Goal: Task Accomplishment & Management: Manage account settings

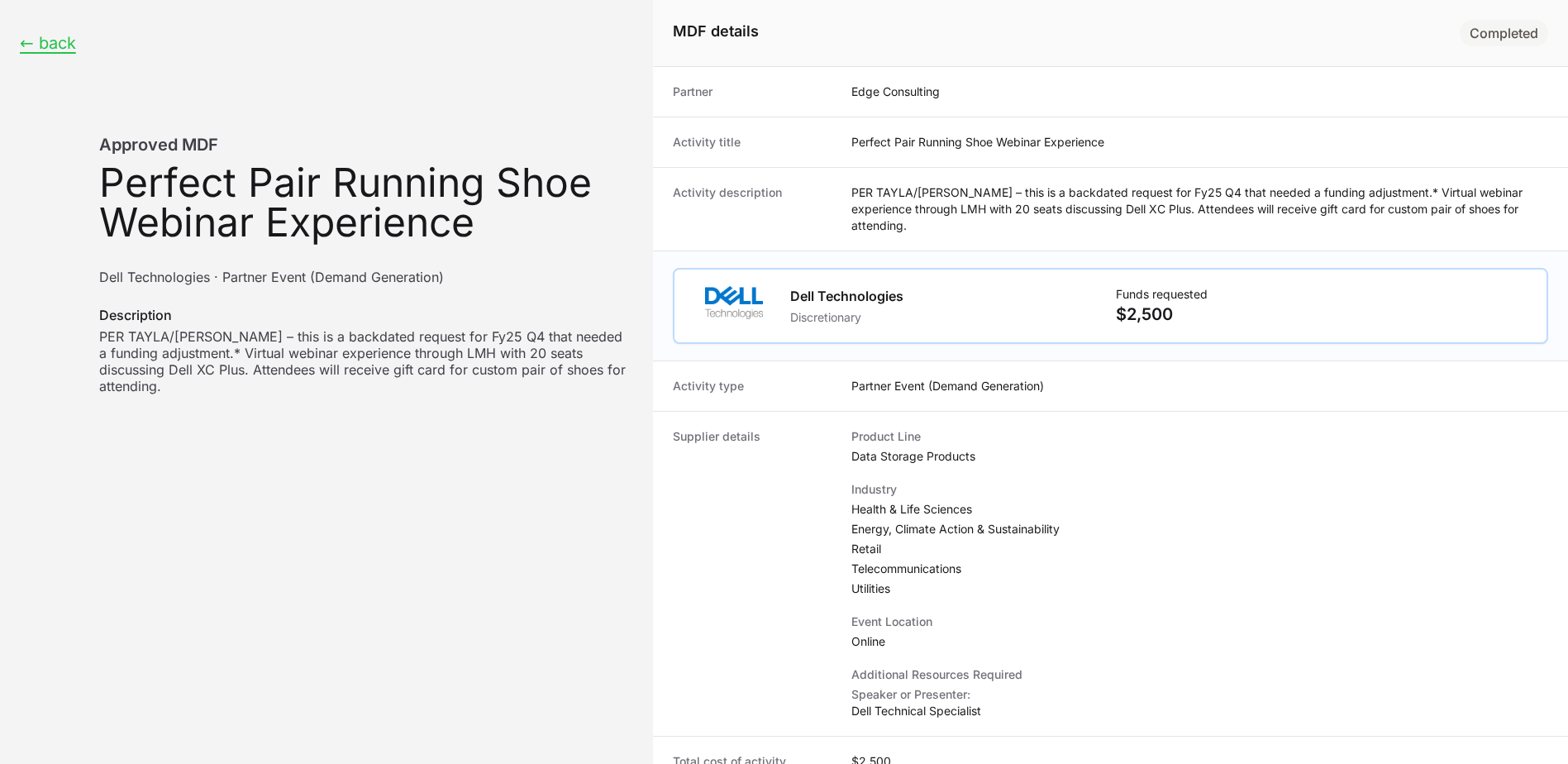
scroll to position [1144, 0]
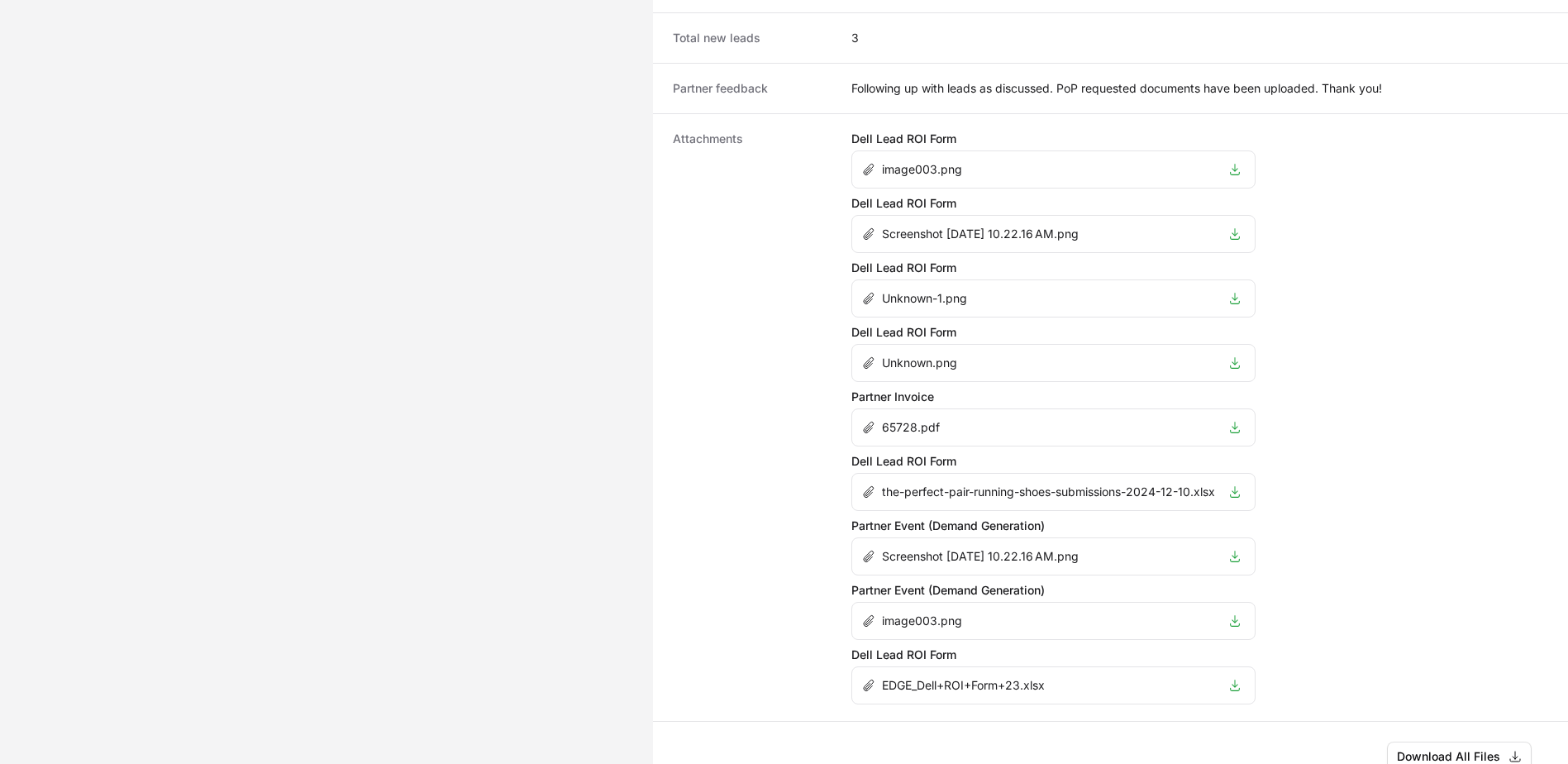
click at [1481, 288] on div "Attachments Dell Lead ROI Form image003.png Dell Lead ROI Form Screenshot 2025-…" at bounding box center [1110, 417] width 915 height 607
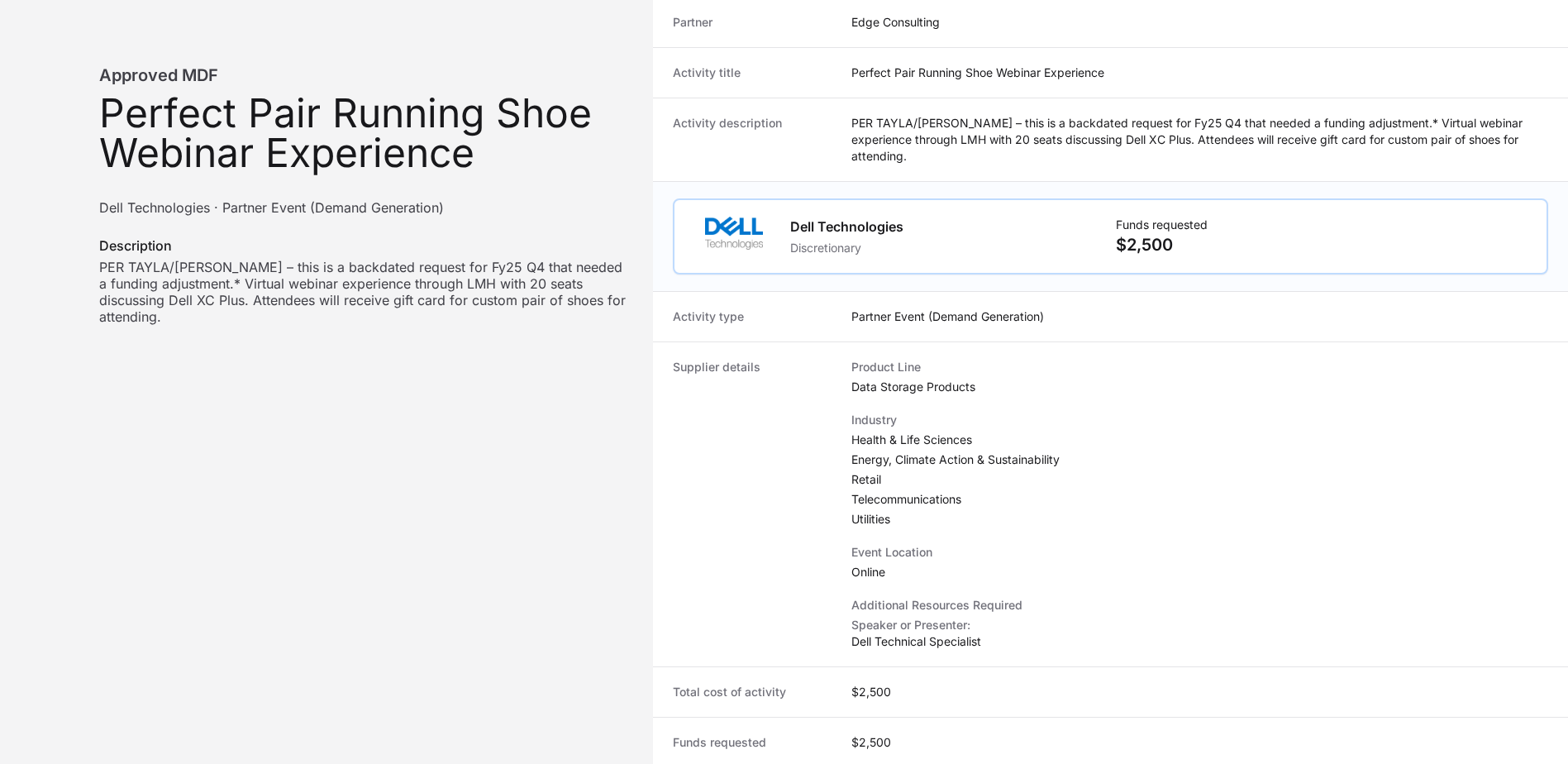
scroll to position [0, 0]
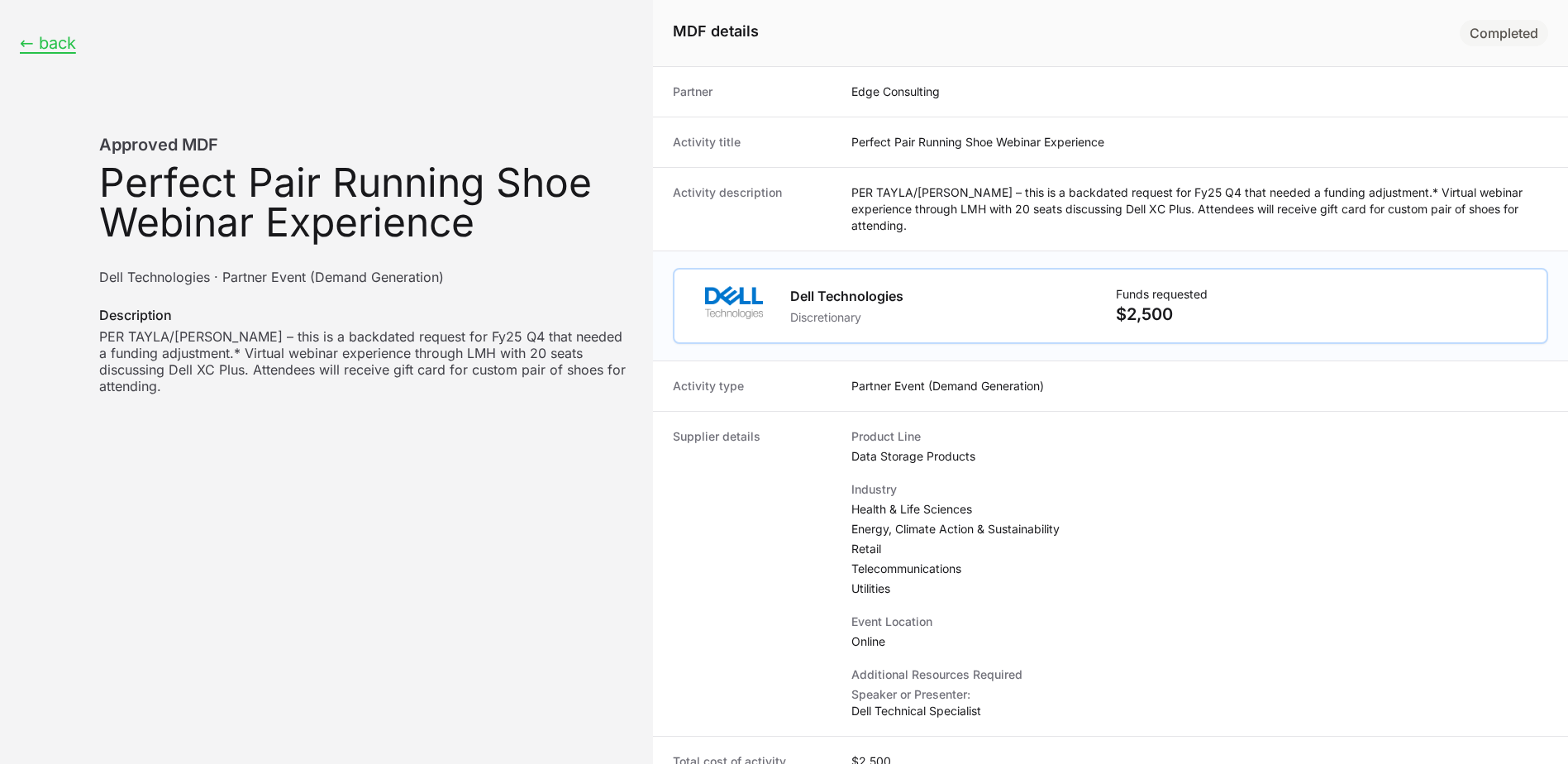
click at [71, 55] on div "← back Approved MDF Activity name: Perfect Pair Running Shoe Webinar Experience…" at bounding box center [326, 214] width 653 height 427
click at [65, 40] on button "← back" at bounding box center [48, 44] width 56 height 21
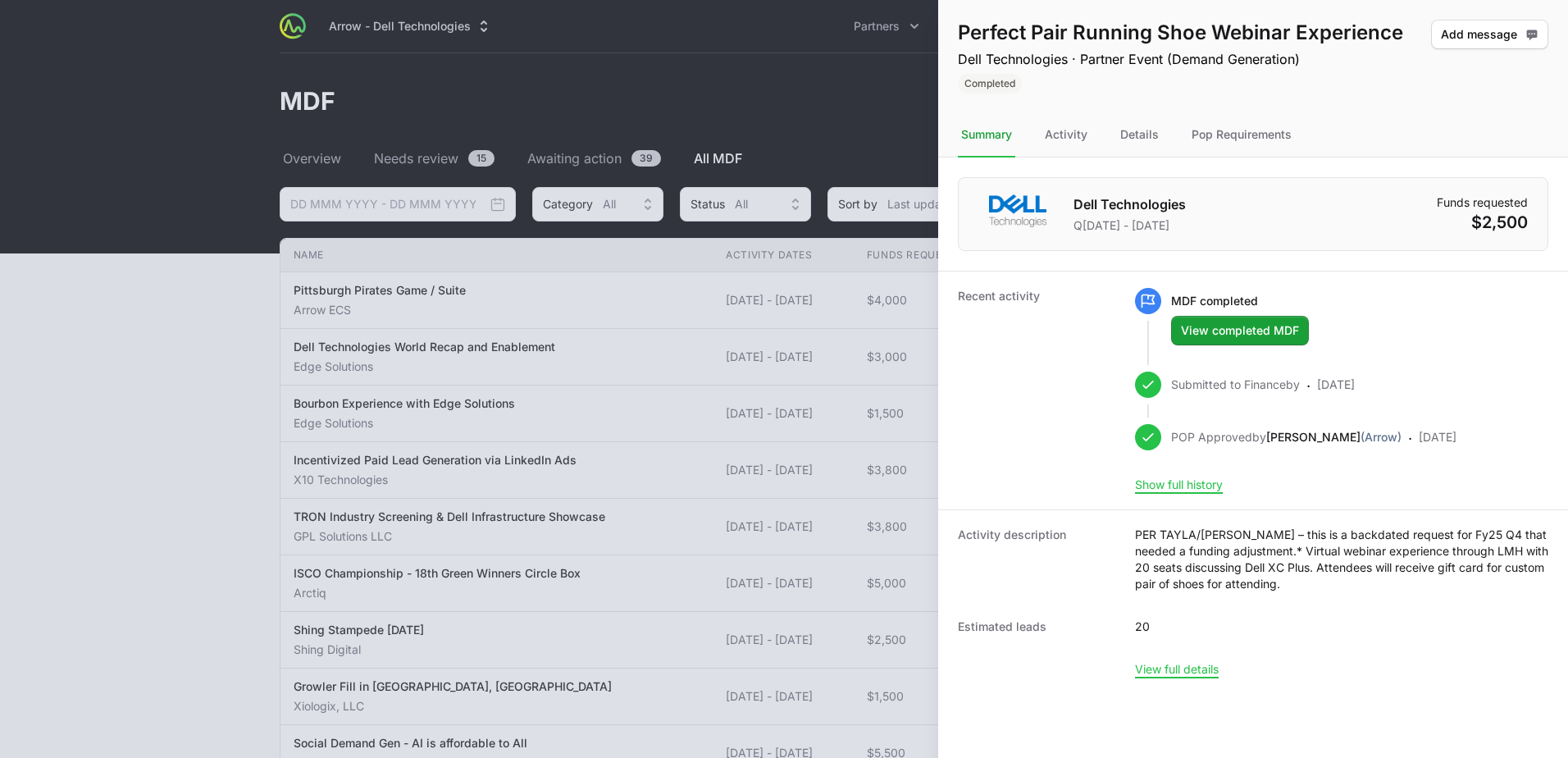
click at [945, 49] on div "Perfect Pair Running Shoe Webinar Experience Dell Technologies · Partner Event …" at bounding box center [1253, 56] width 629 height 113
click at [863, 83] on div at bounding box center [784, 379] width 1568 height 758
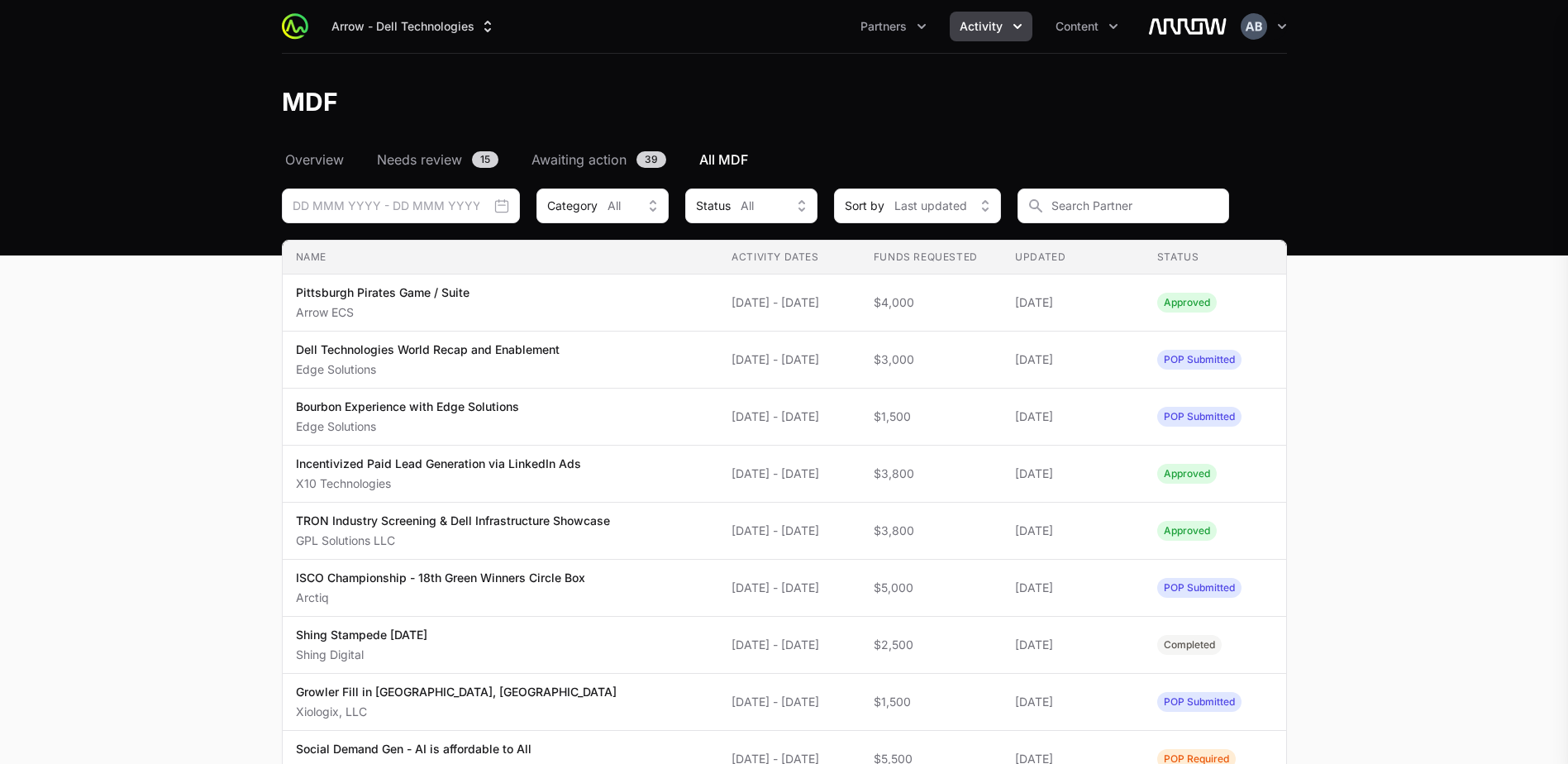
click at [901, 105] on div at bounding box center [784, 382] width 1568 height 764
click at [1085, 30] on span "Content" at bounding box center [1076, 26] width 43 height 17
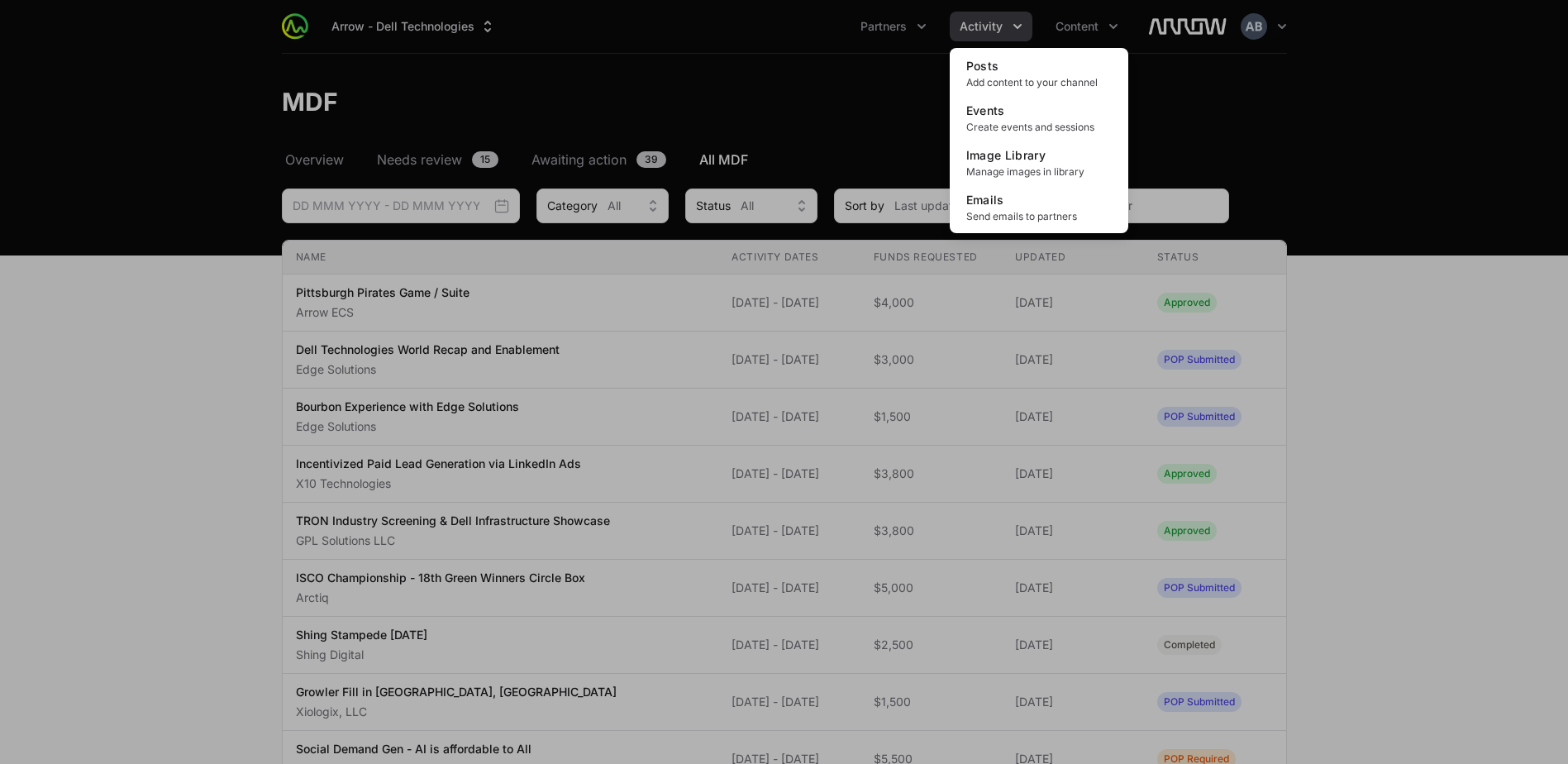
click at [964, 38] on div "Content menu" at bounding box center [784, 382] width 1568 height 764
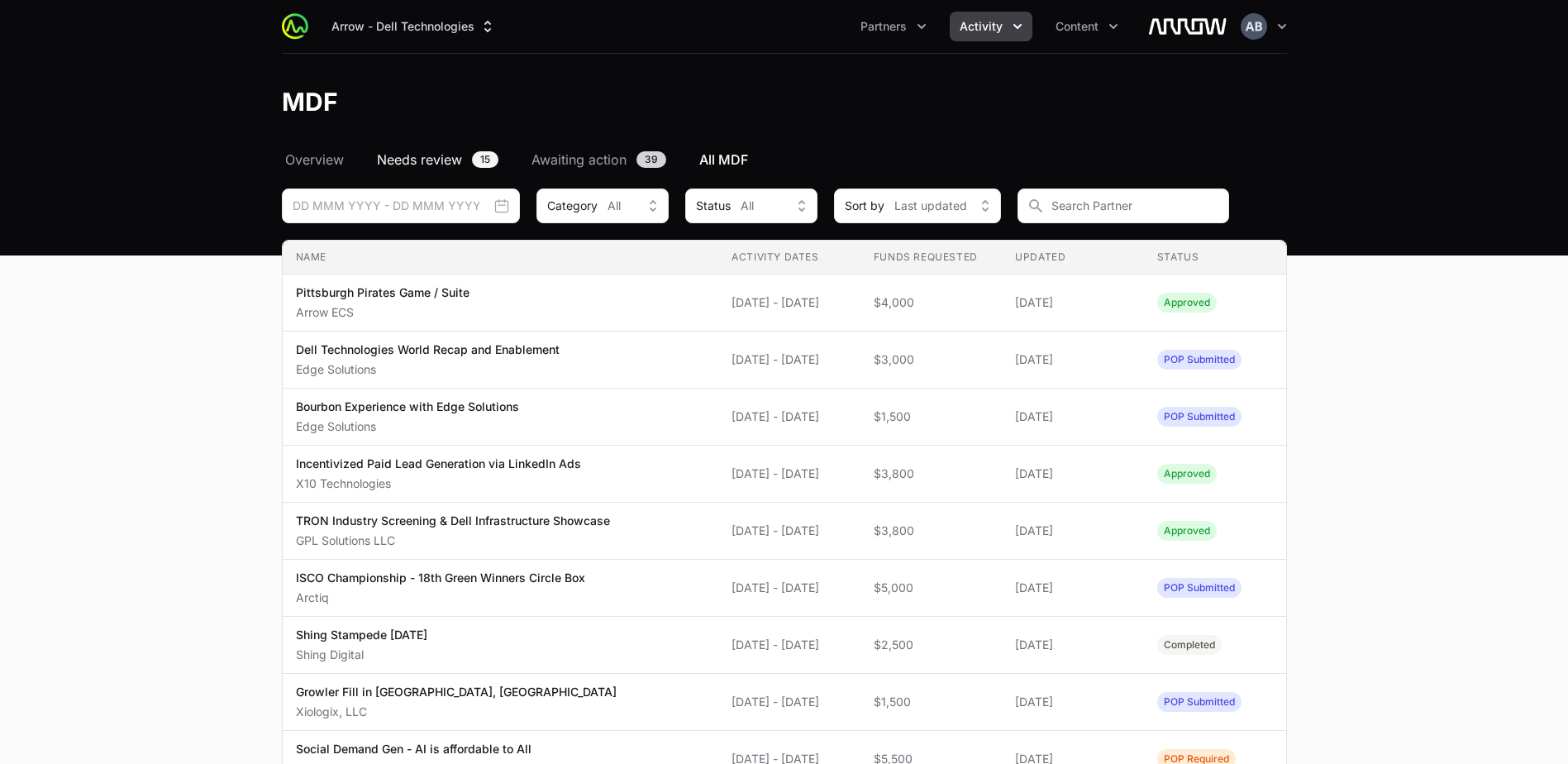
click at [438, 152] on span "Needs review" at bounding box center [419, 159] width 85 height 20
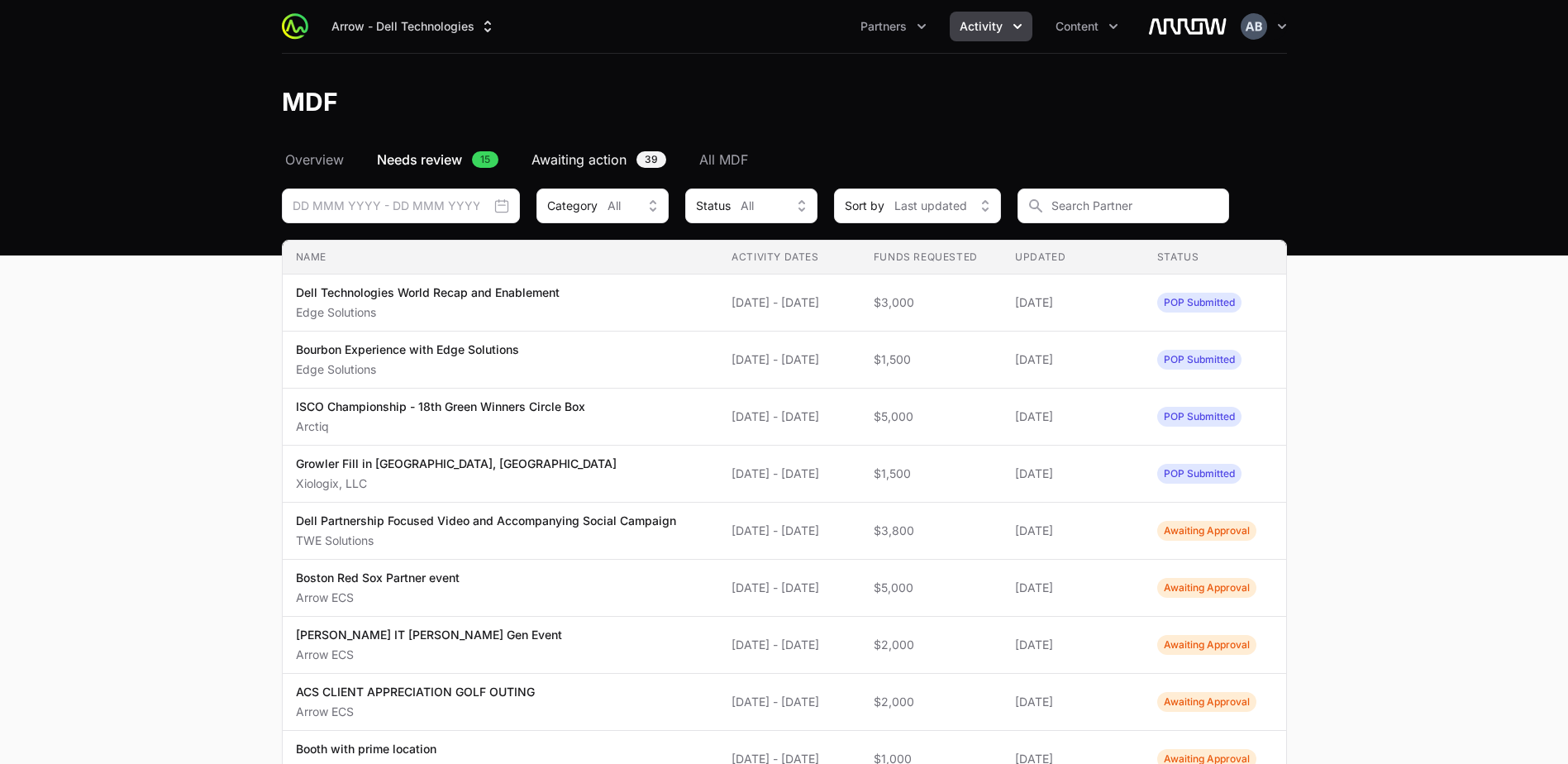
drag, startPoint x: 576, startPoint y: 156, endPoint x: 559, endPoint y: 158, distance: 17.1
click at [576, 156] on span "Awaiting action" at bounding box center [578, 159] width 95 height 20
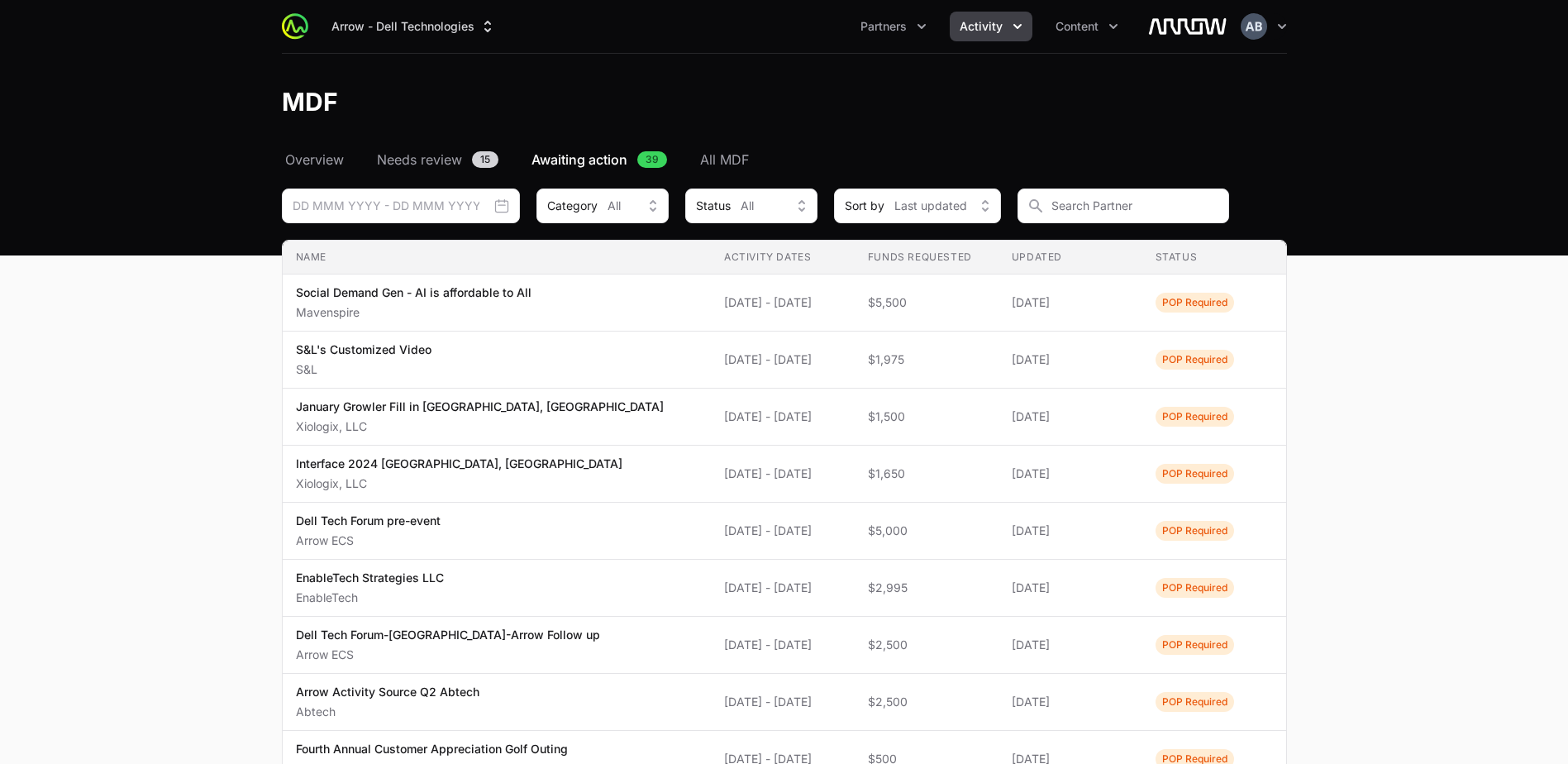
click at [445, 158] on span "Needs review" at bounding box center [419, 159] width 85 height 20
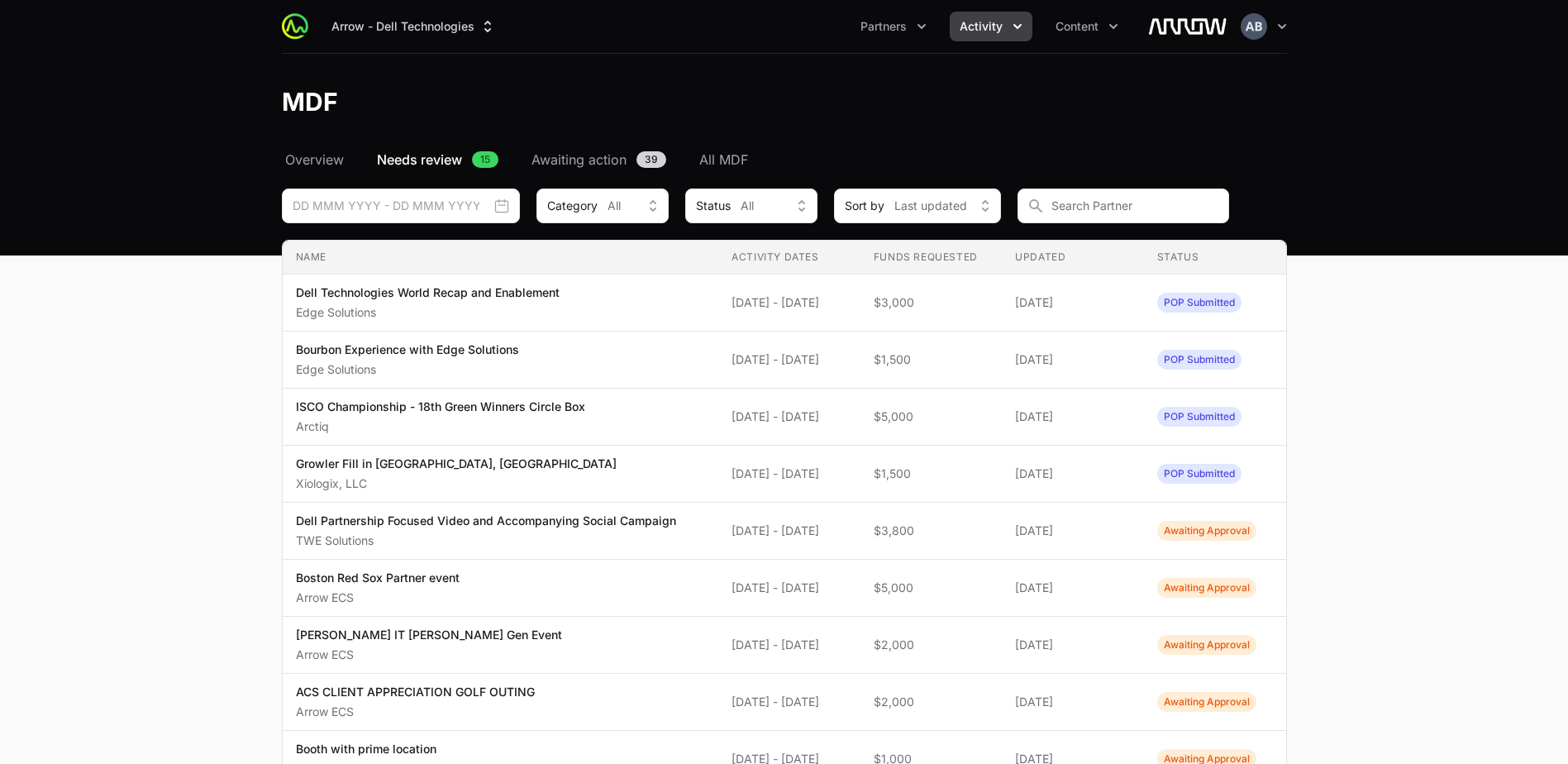
click at [433, 164] on span "Needs review" at bounding box center [419, 159] width 85 height 20
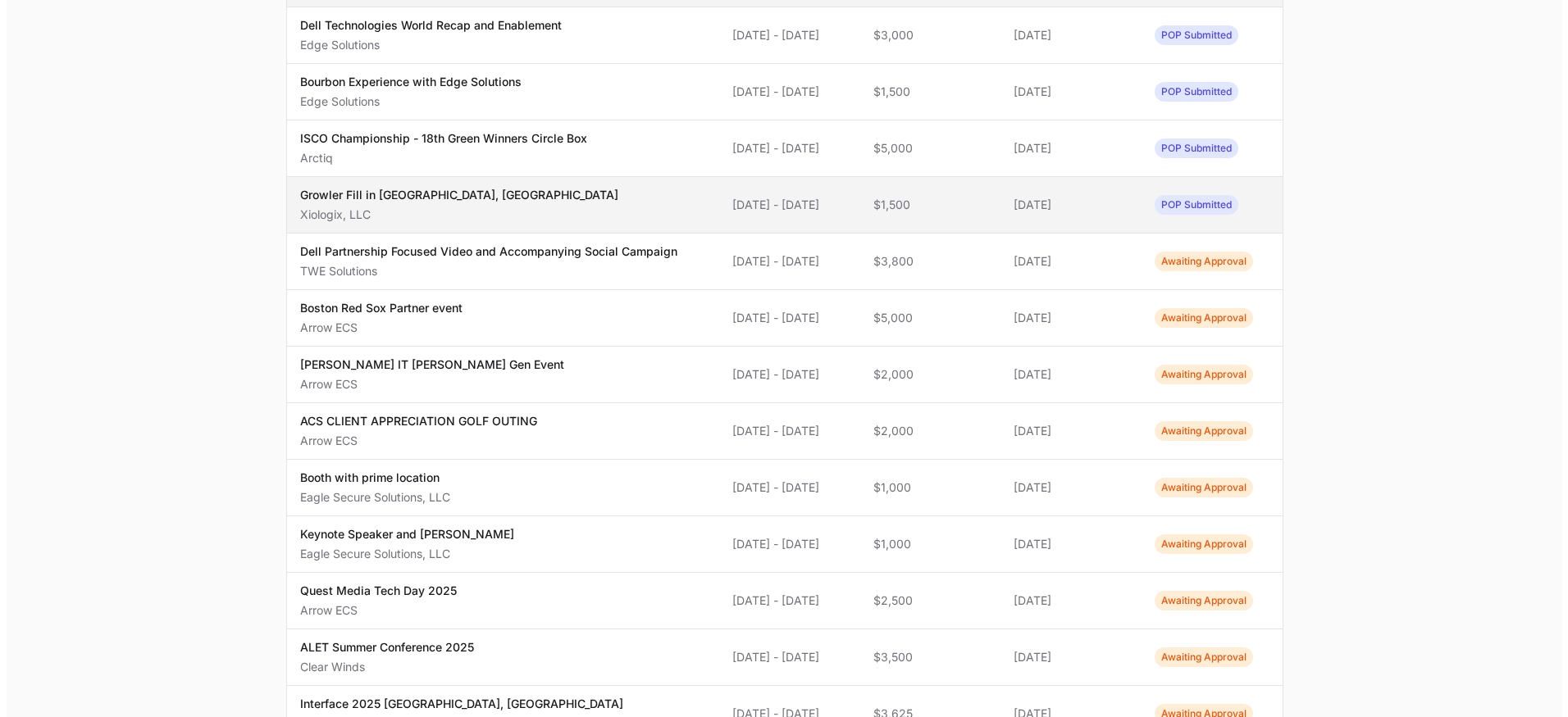
scroll to position [304, 0]
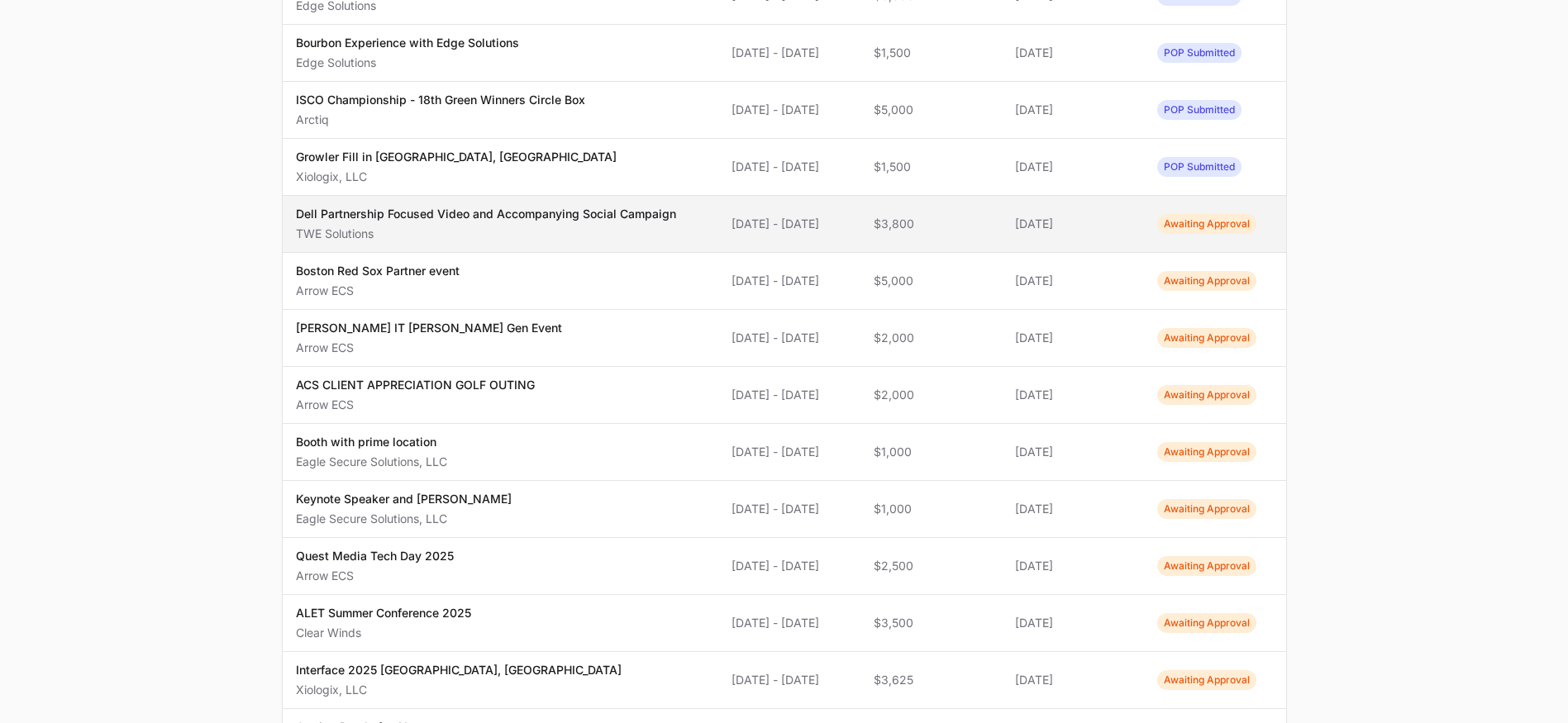
click at [1130, 228] on span "[DATE]" at bounding box center [1073, 224] width 116 height 17
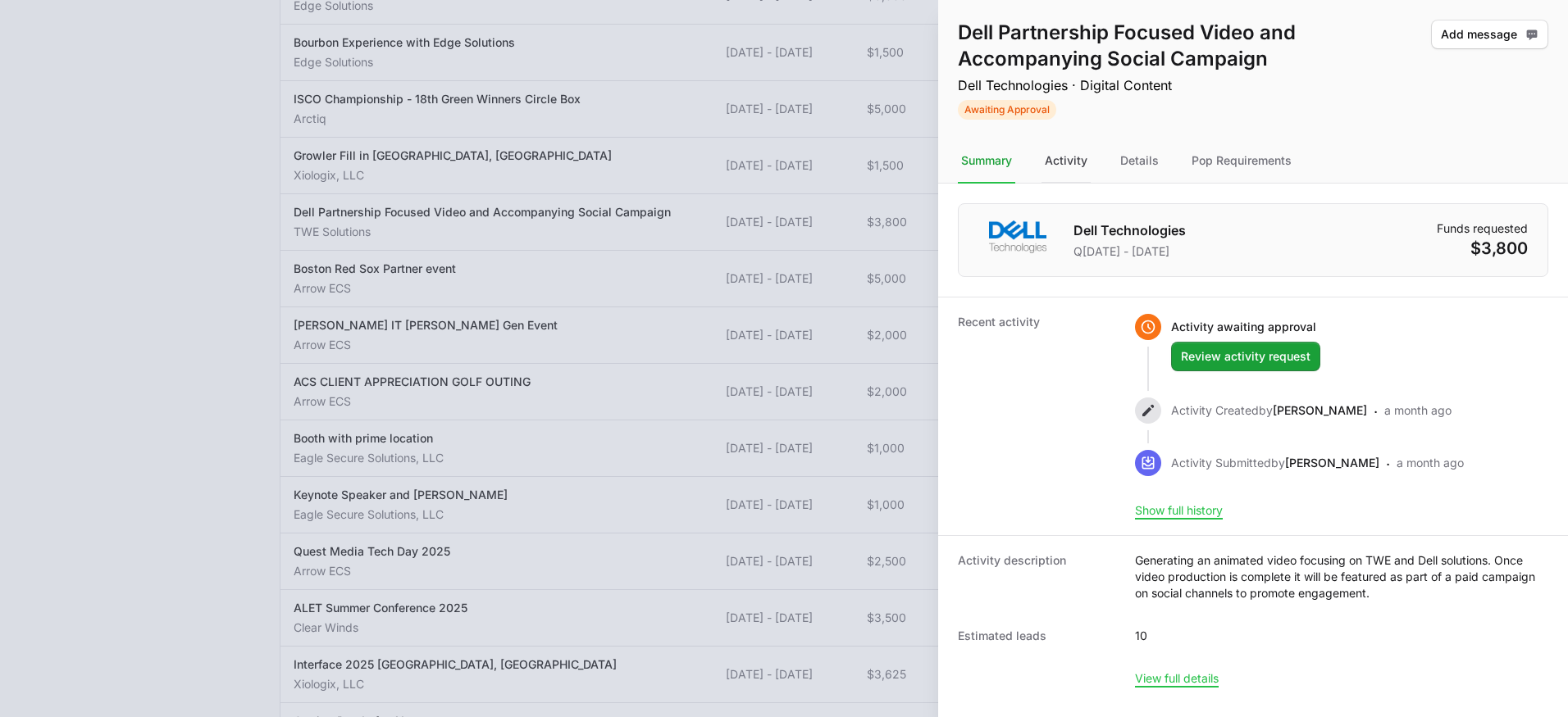
click at [1063, 158] on div "Activity" at bounding box center [1066, 161] width 49 height 44
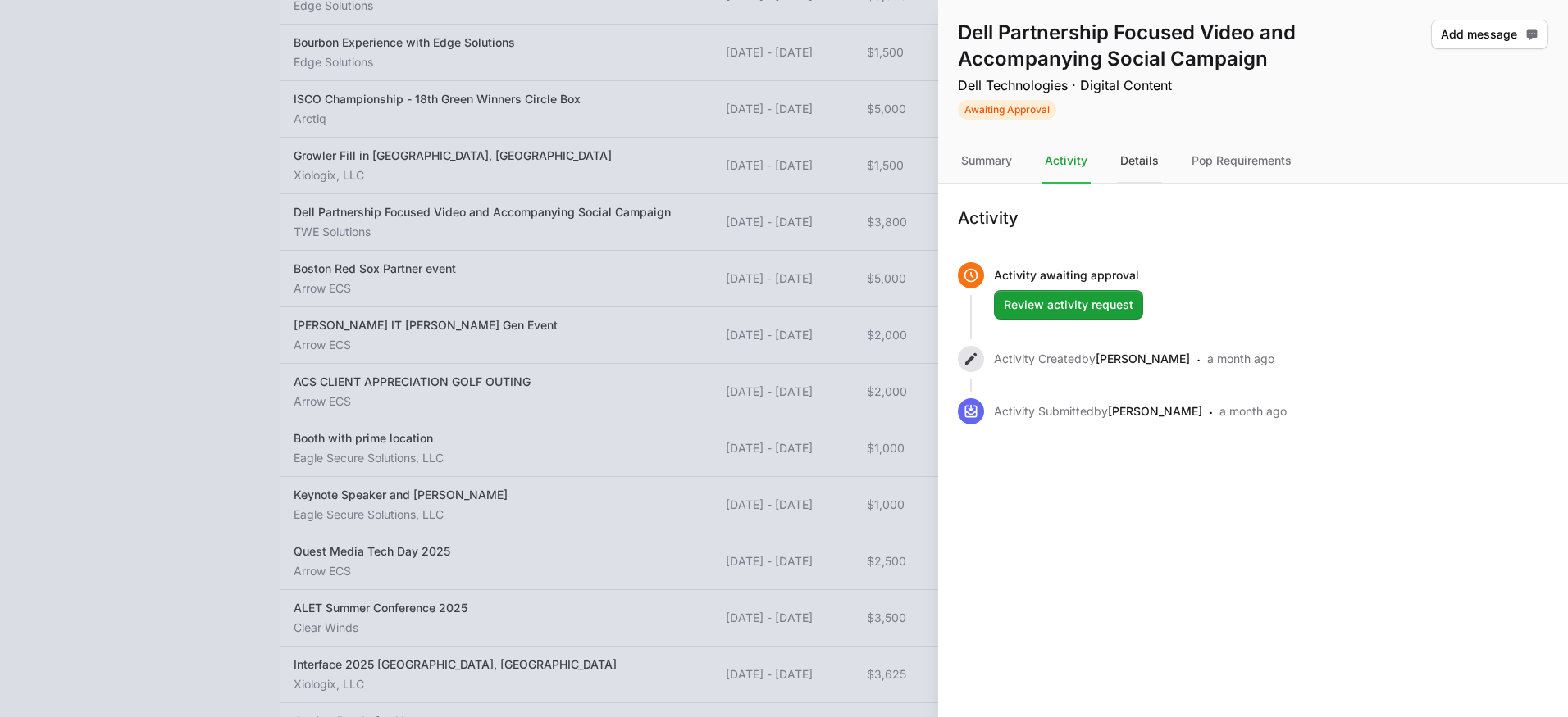
click at [1149, 158] on div "Details" at bounding box center [1139, 161] width 45 height 44
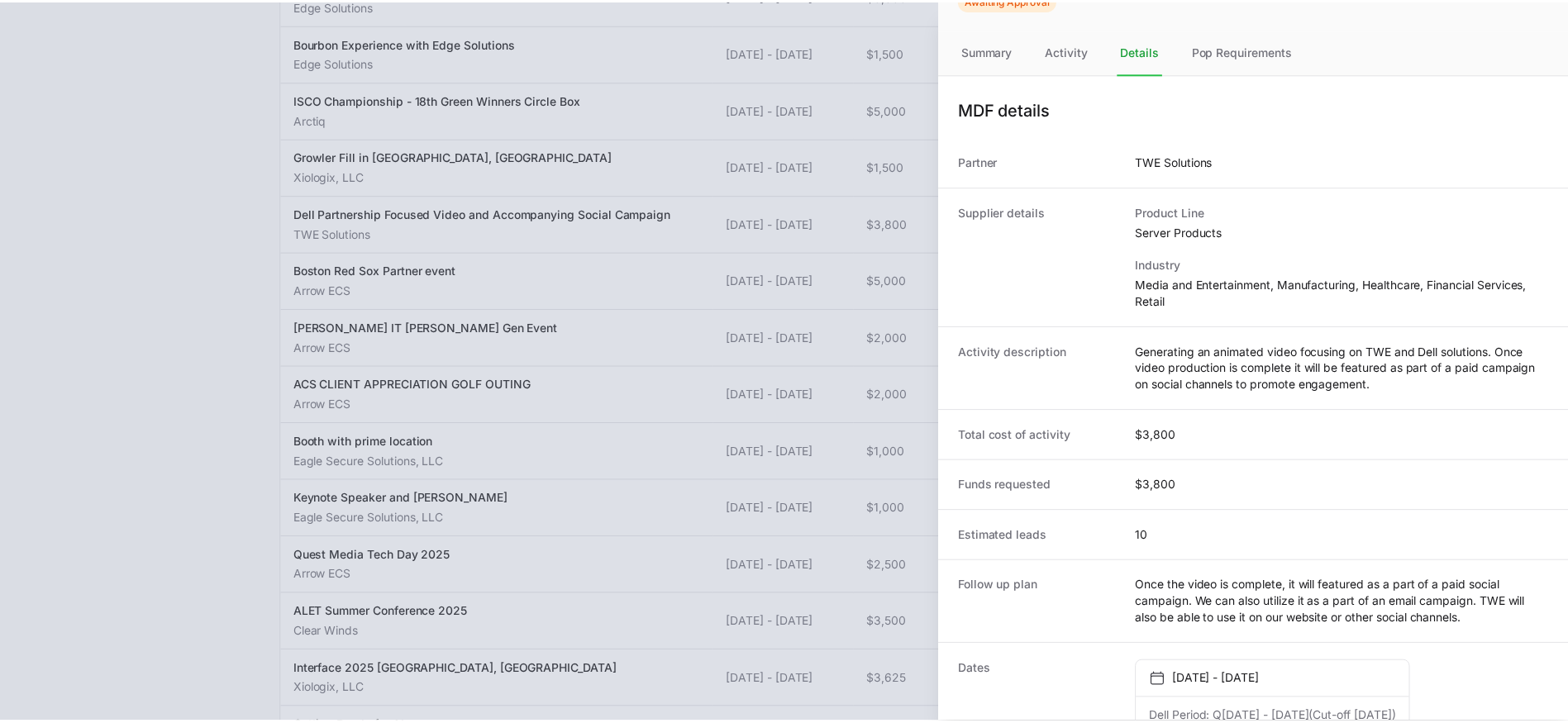
scroll to position [36, 0]
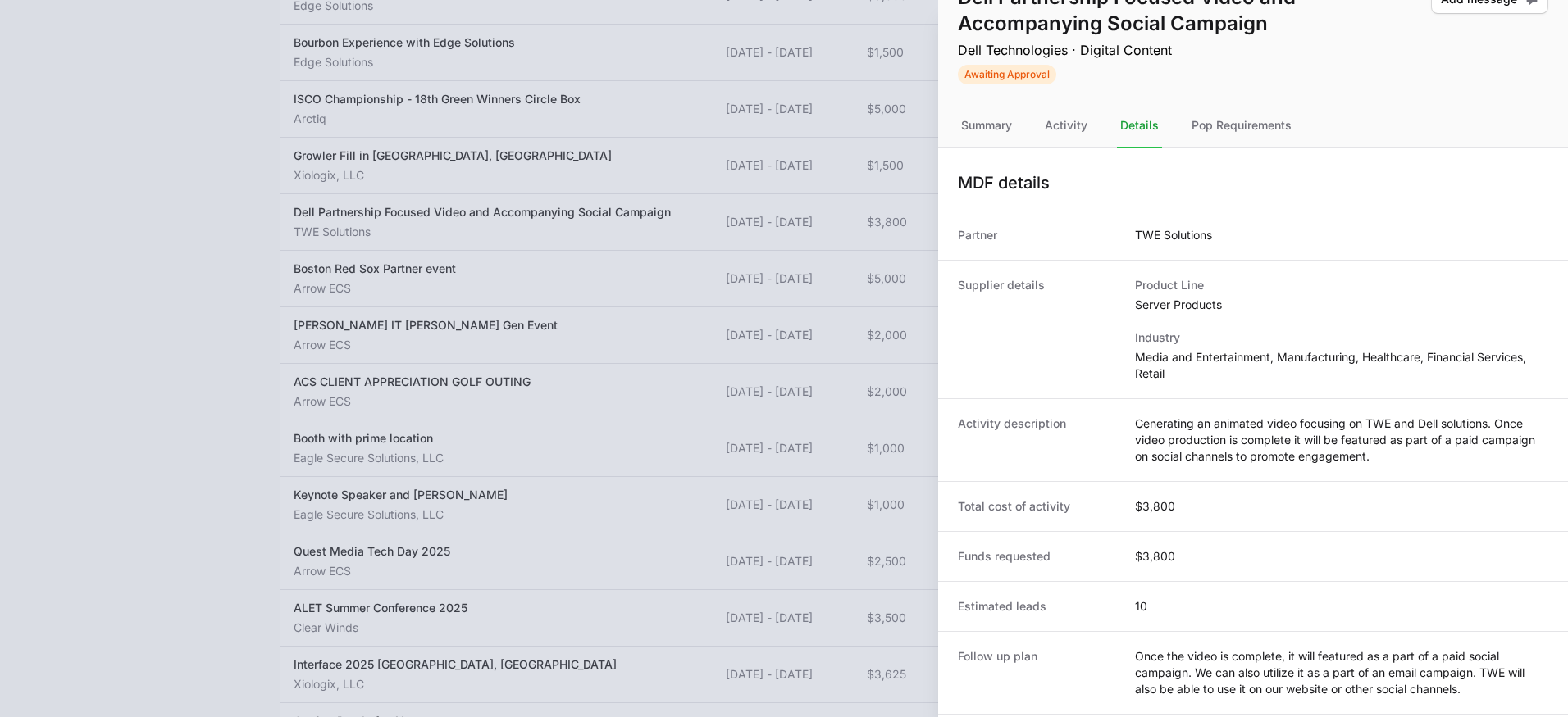
click at [735, 290] on div at bounding box center [784, 358] width 1568 height 717
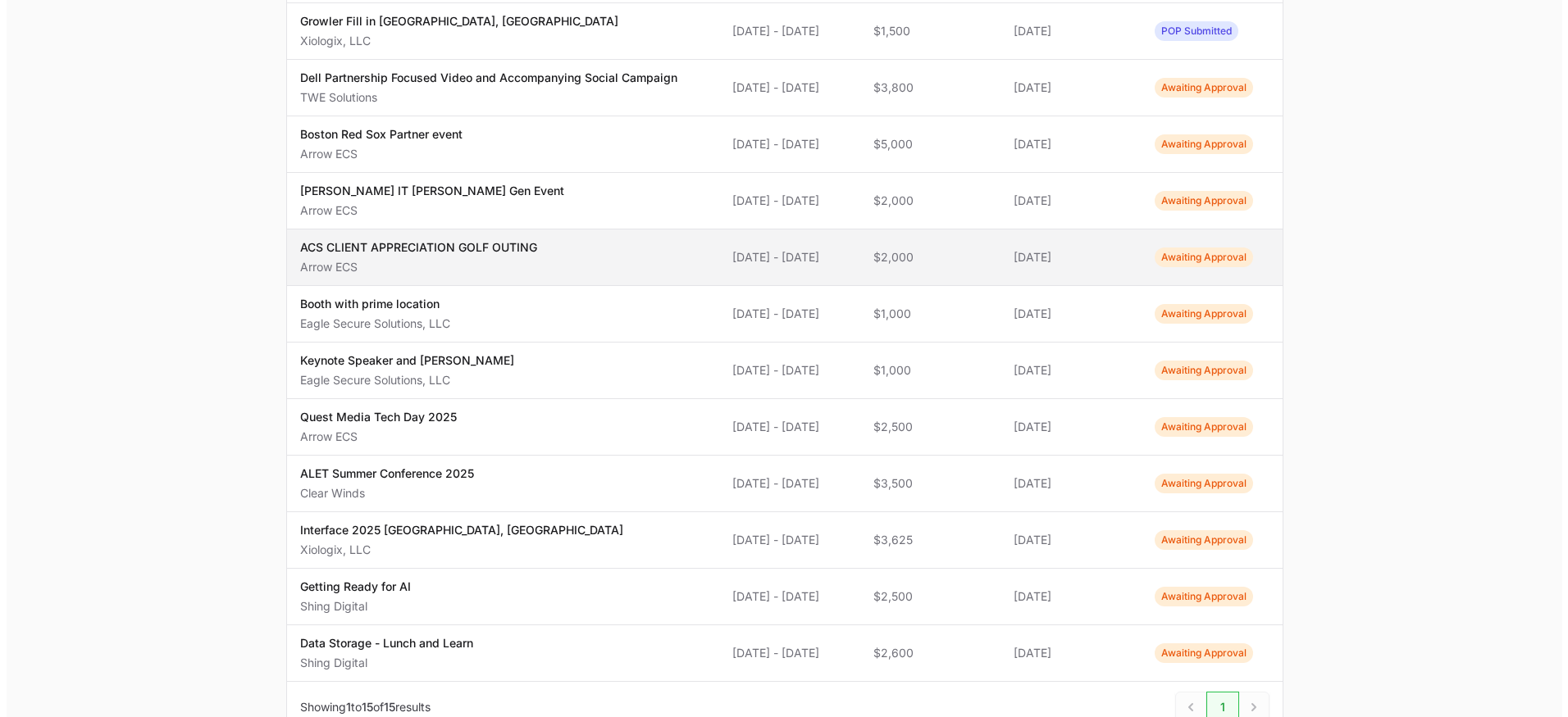
scroll to position [468, 0]
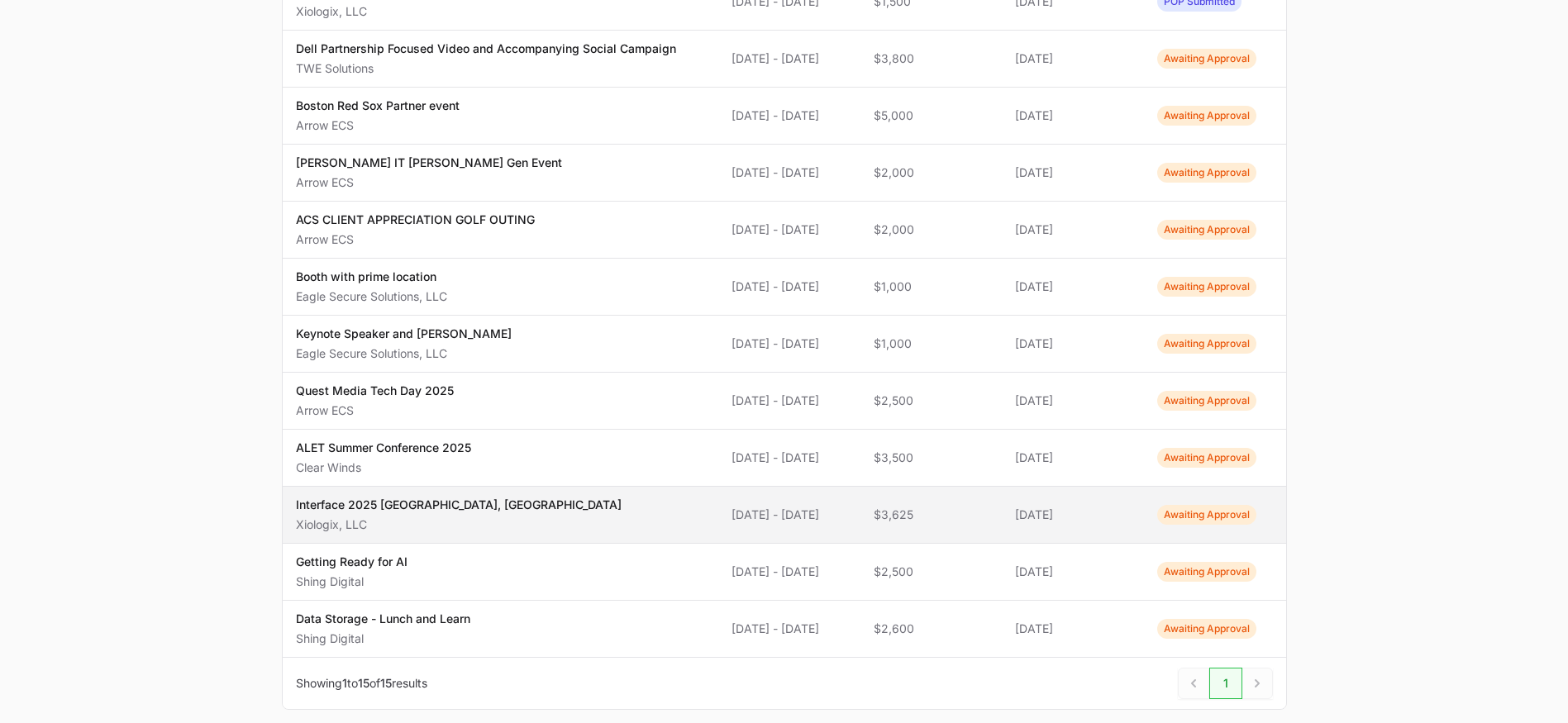
click at [556, 517] on span "Interface 2025 [GEOGRAPHIC_DATA], OR Xiologix, LLC" at bounding box center [500, 516] width 410 height 37
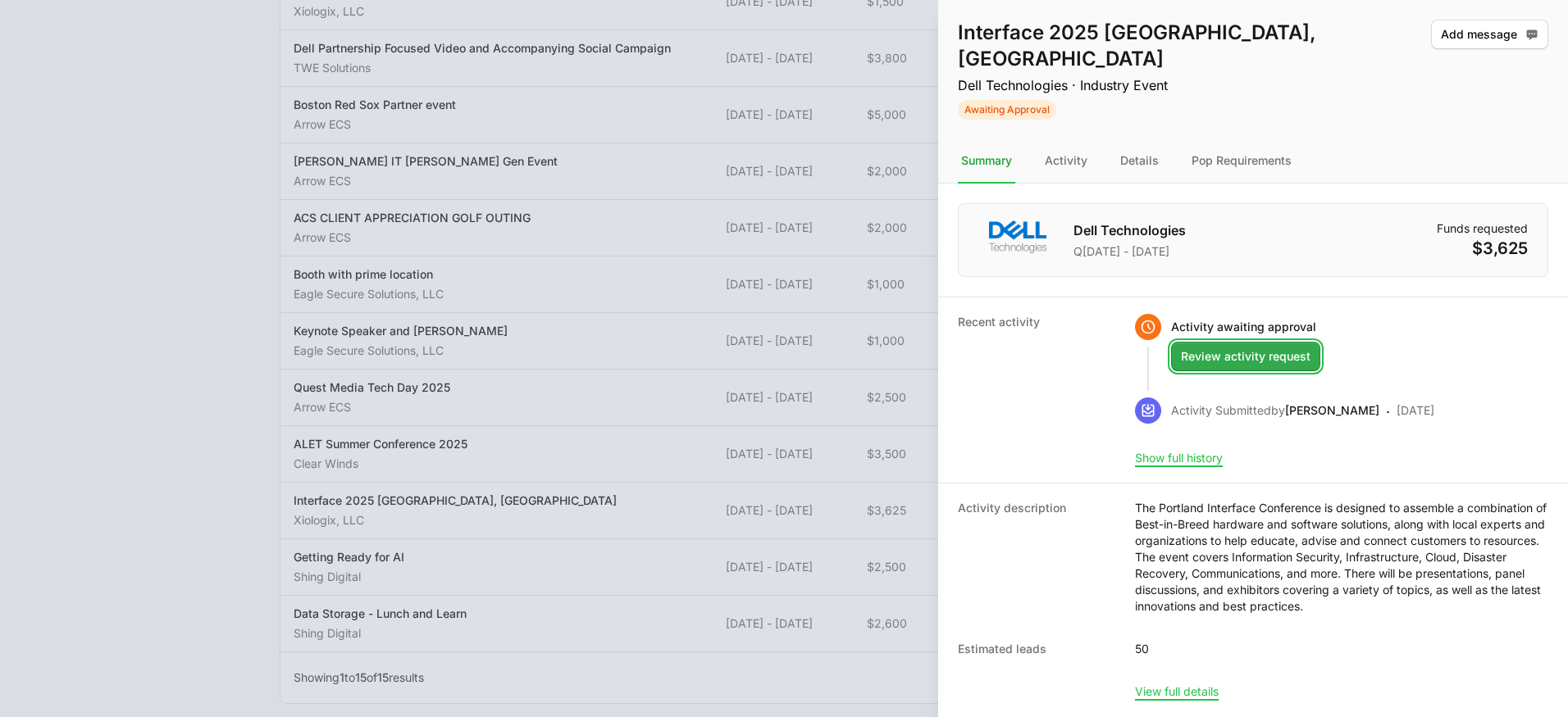
click at [1262, 347] on span "Review activity request" at bounding box center [1245, 357] width 129 height 20
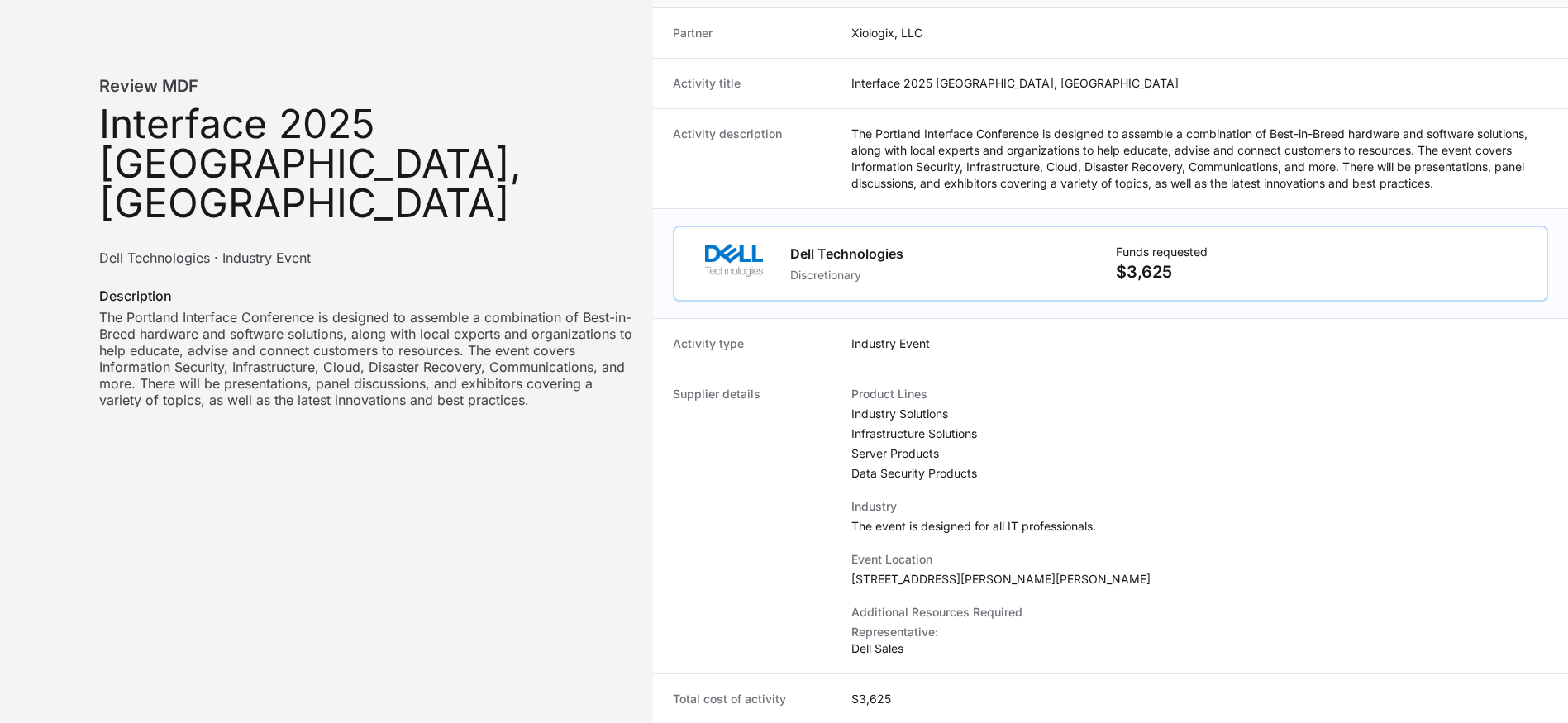
scroll to position [652, 0]
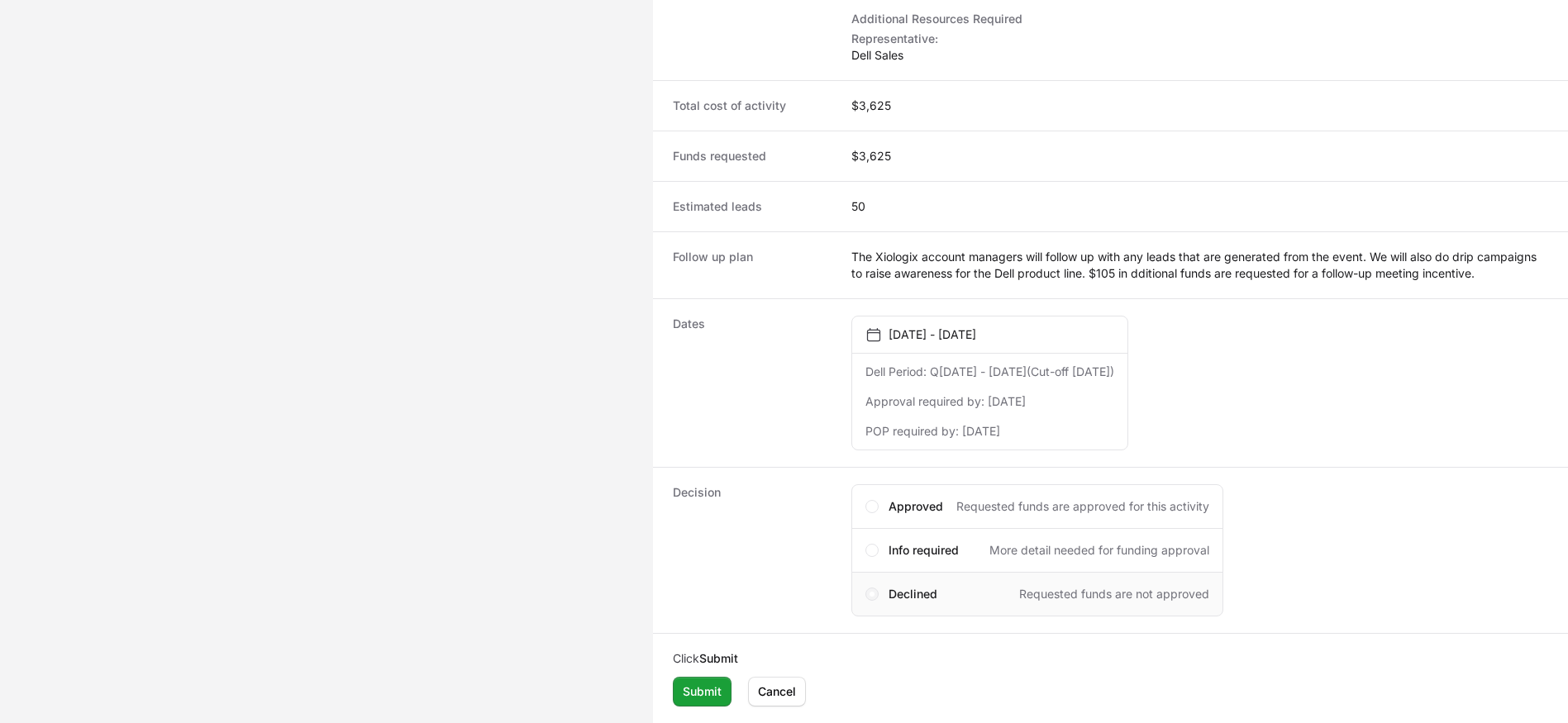
click at [872, 592] on span "Activity details" at bounding box center [872, 594] width 5 height 5
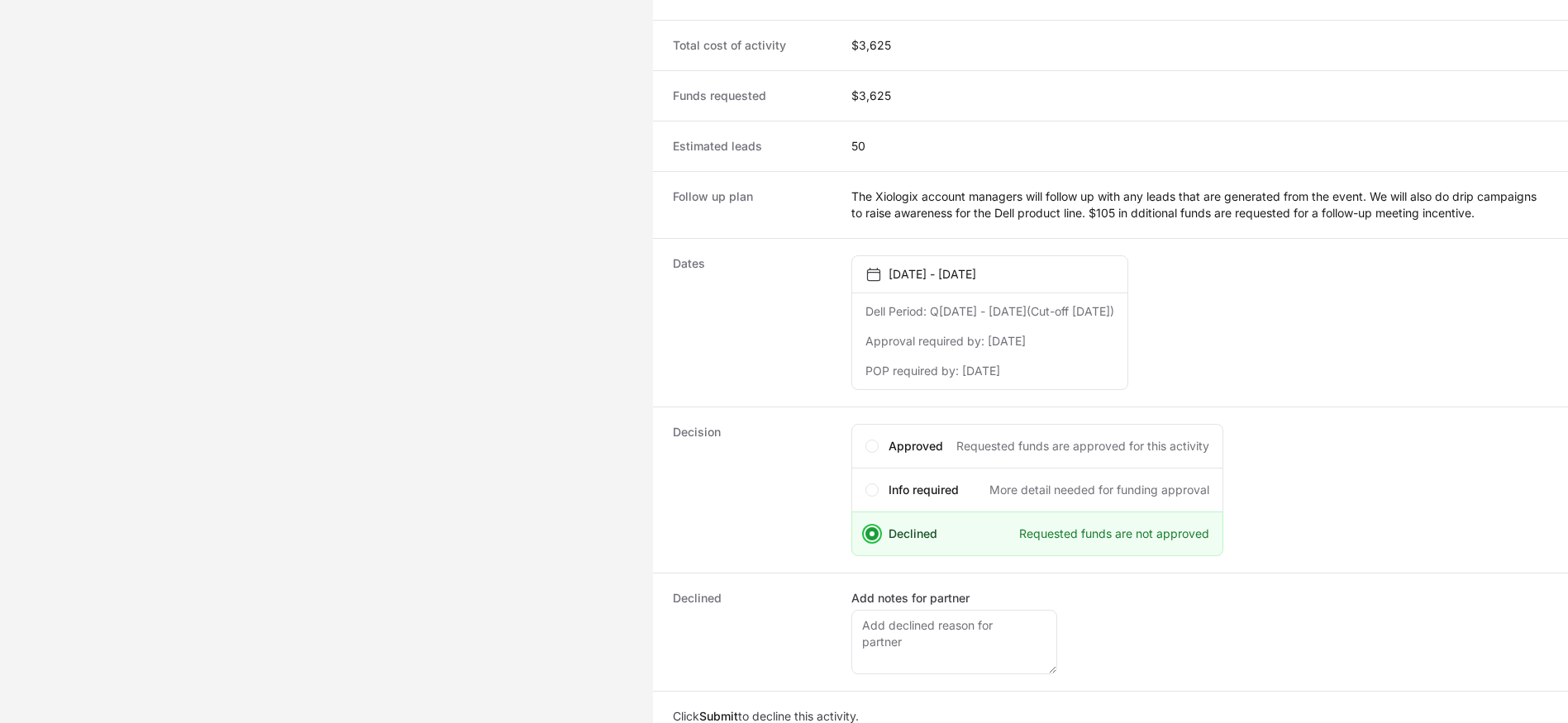
scroll to position [770, 0]
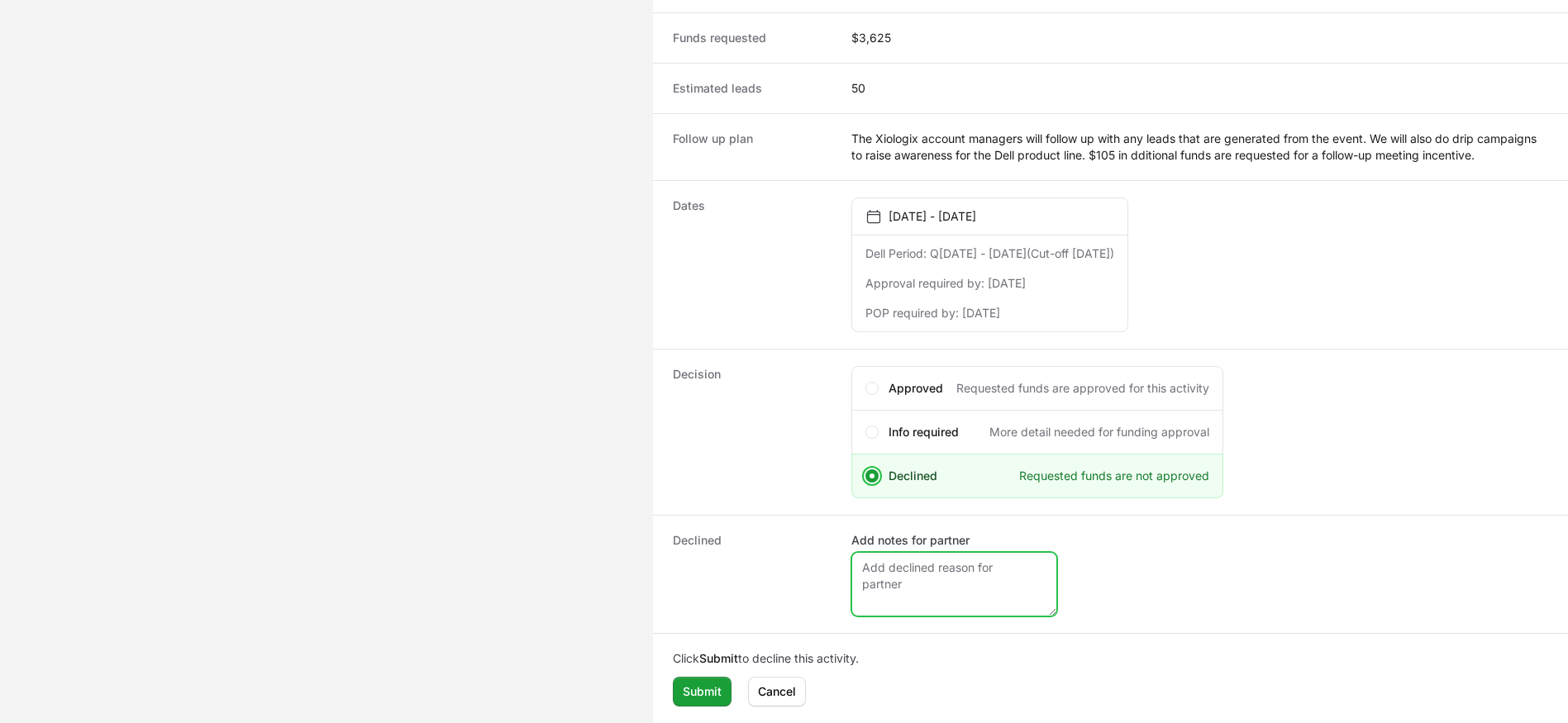
click at [907, 579] on textarea "Add notes for partner" at bounding box center [954, 585] width 206 height 65
type textarea "This is an old request you will be putting a new request in for future events."
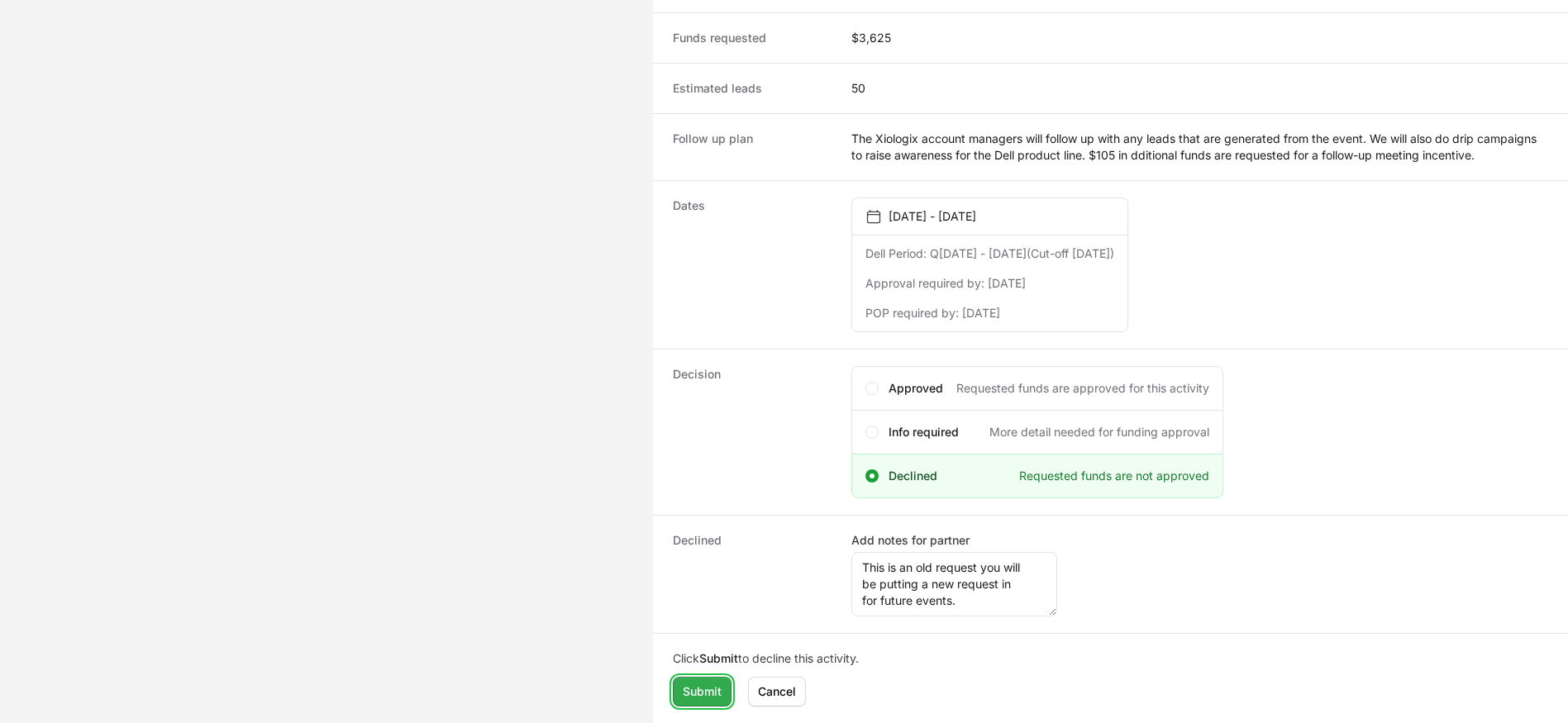
drag, startPoint x: 696, startPoint y: 698, endPoint x: 714, endPoint y: 679, distance: 26.2
click at [696, 698] on span "Submit" at bounding box center [702, 691] width 38 height 20
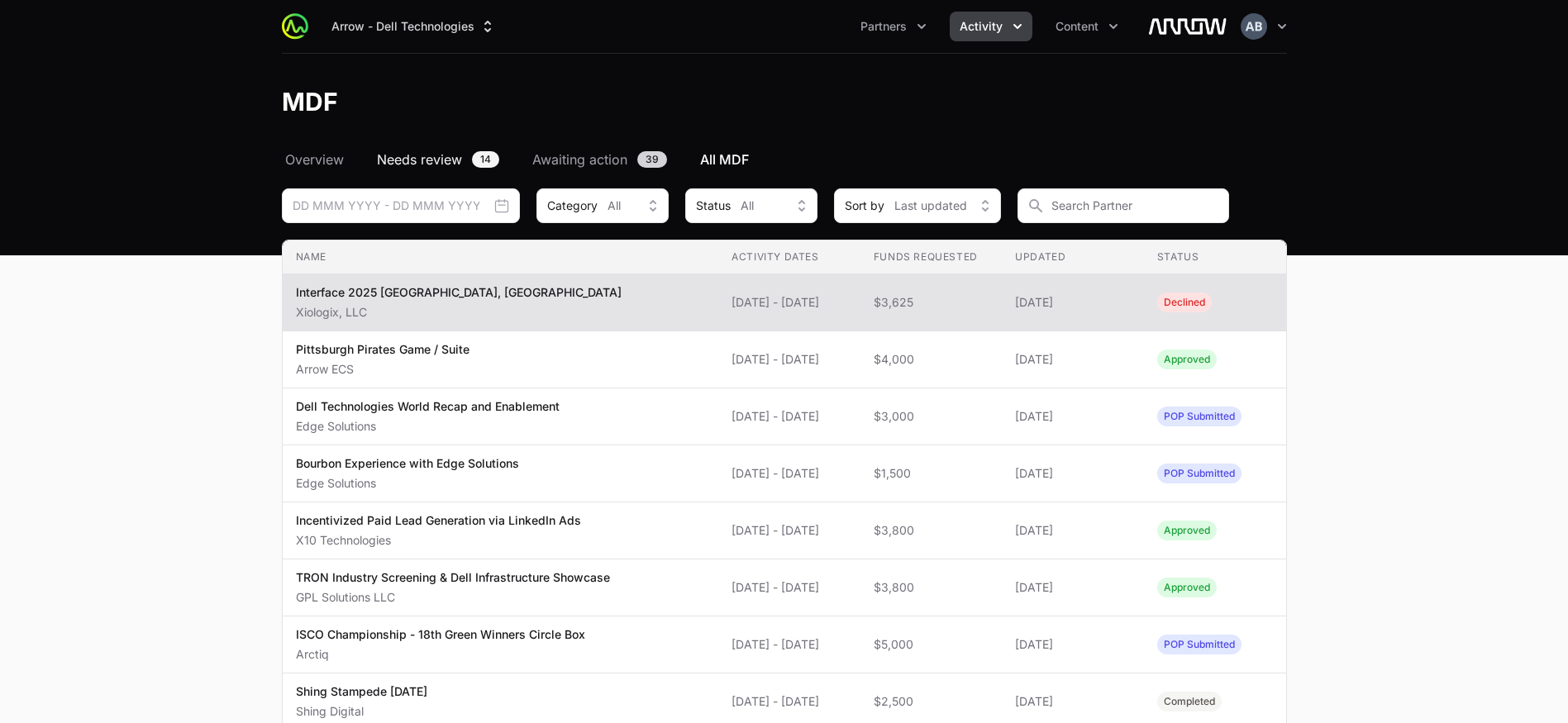
click at [446, 163] on span "Needs review" at bounding box center [419, 159] width 85 height 20
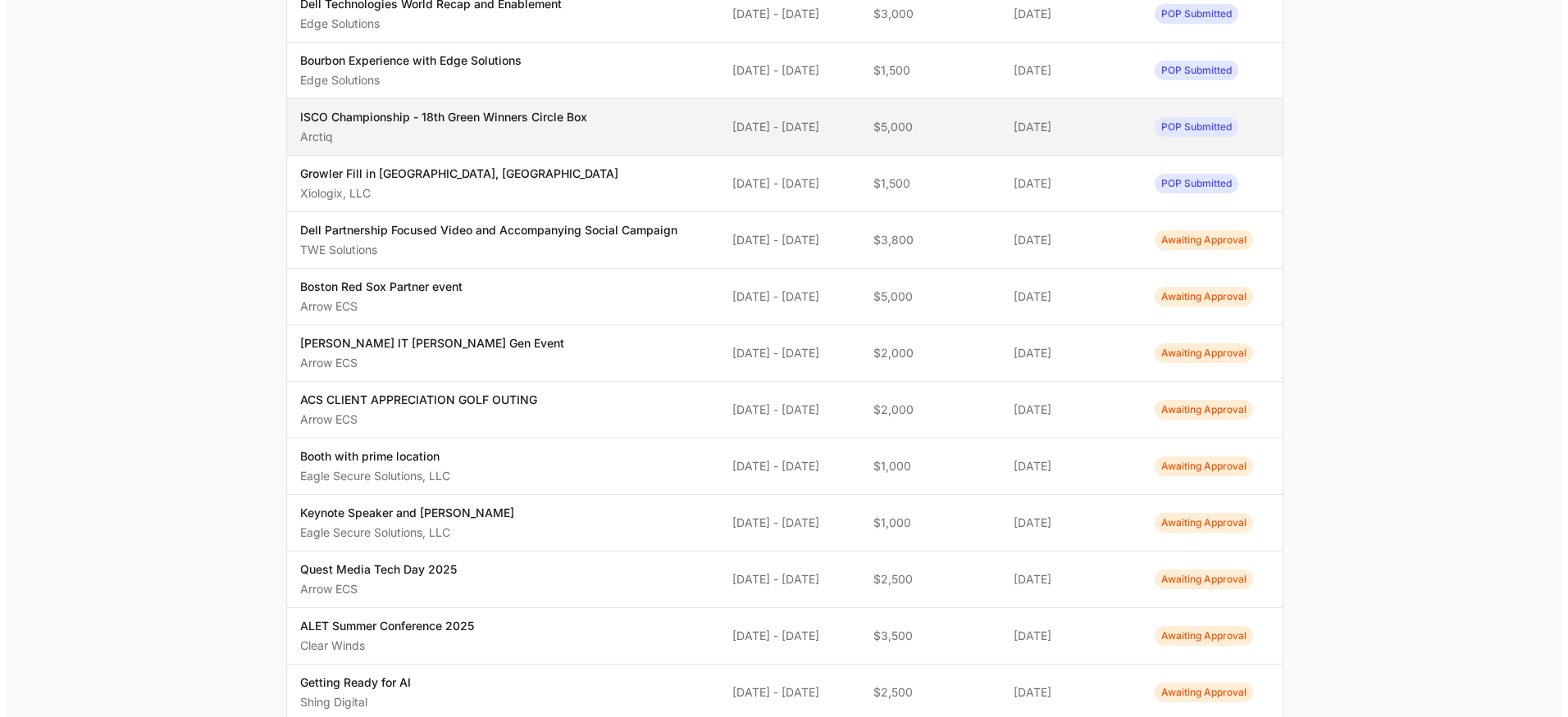
scroll to position [494, 0]
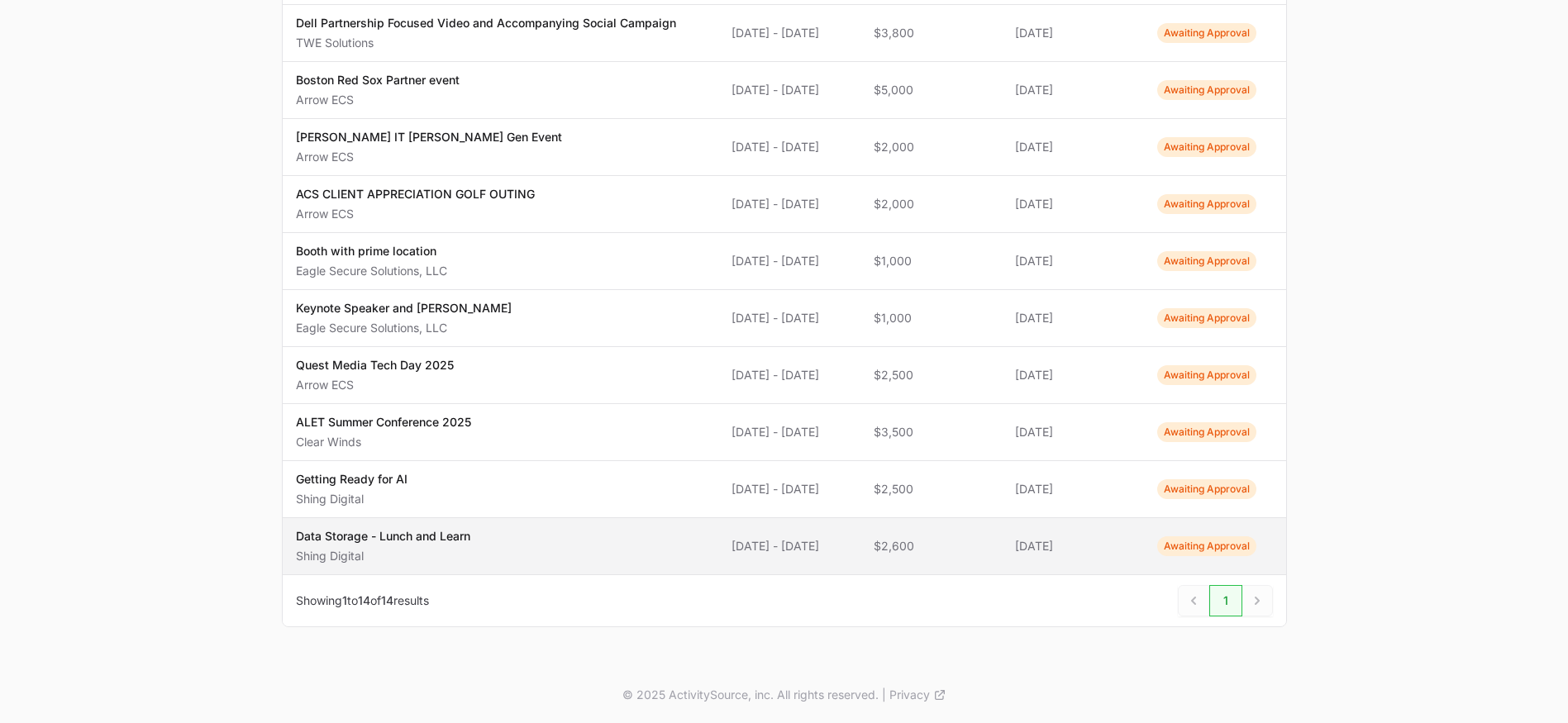
click at [593, 541] on span "Data Storage - Lunch and Learn Shing Digital" at bounding box center [500, 547] width 410 height 37
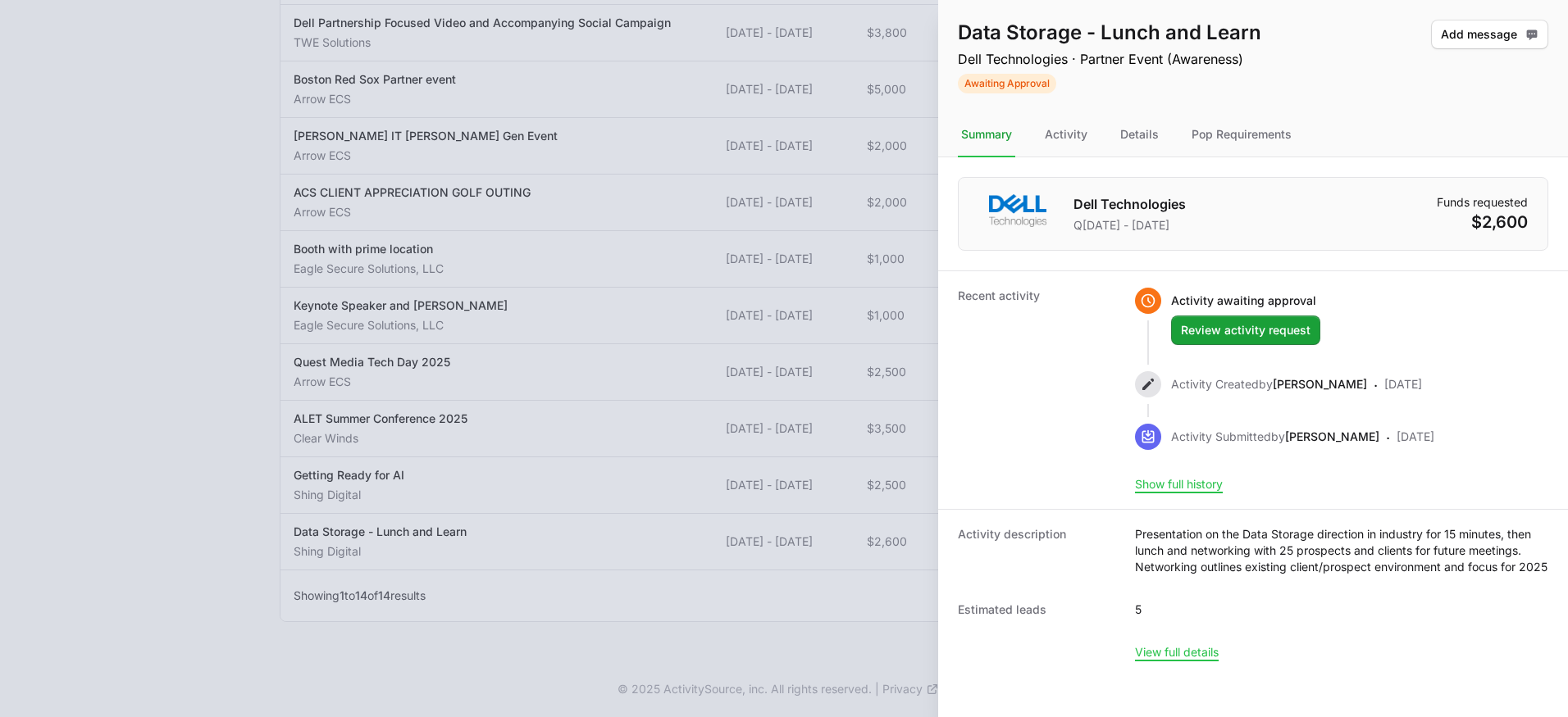
click at [1175, 677] on dl "Activity description Presentation on the Data Storage direction in industry for…" at bounding box center [1253, 594] width 629 height 168
click at [1175, 660] on button "View full details" at bounding box center [1176, 652] width 83 height 15
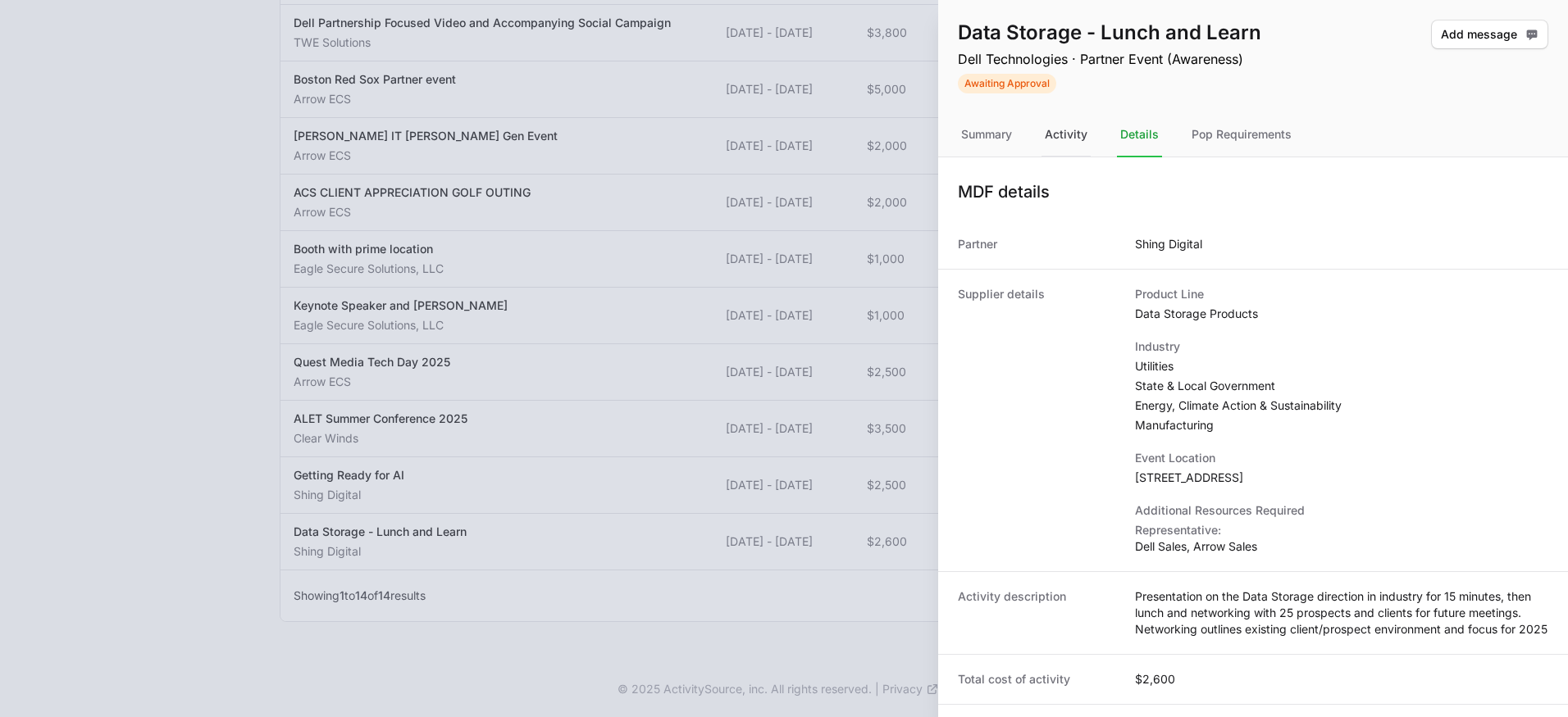
click at [1059, 130] on div "Activity" at bounding box center [1066, 135] width 49 height 44
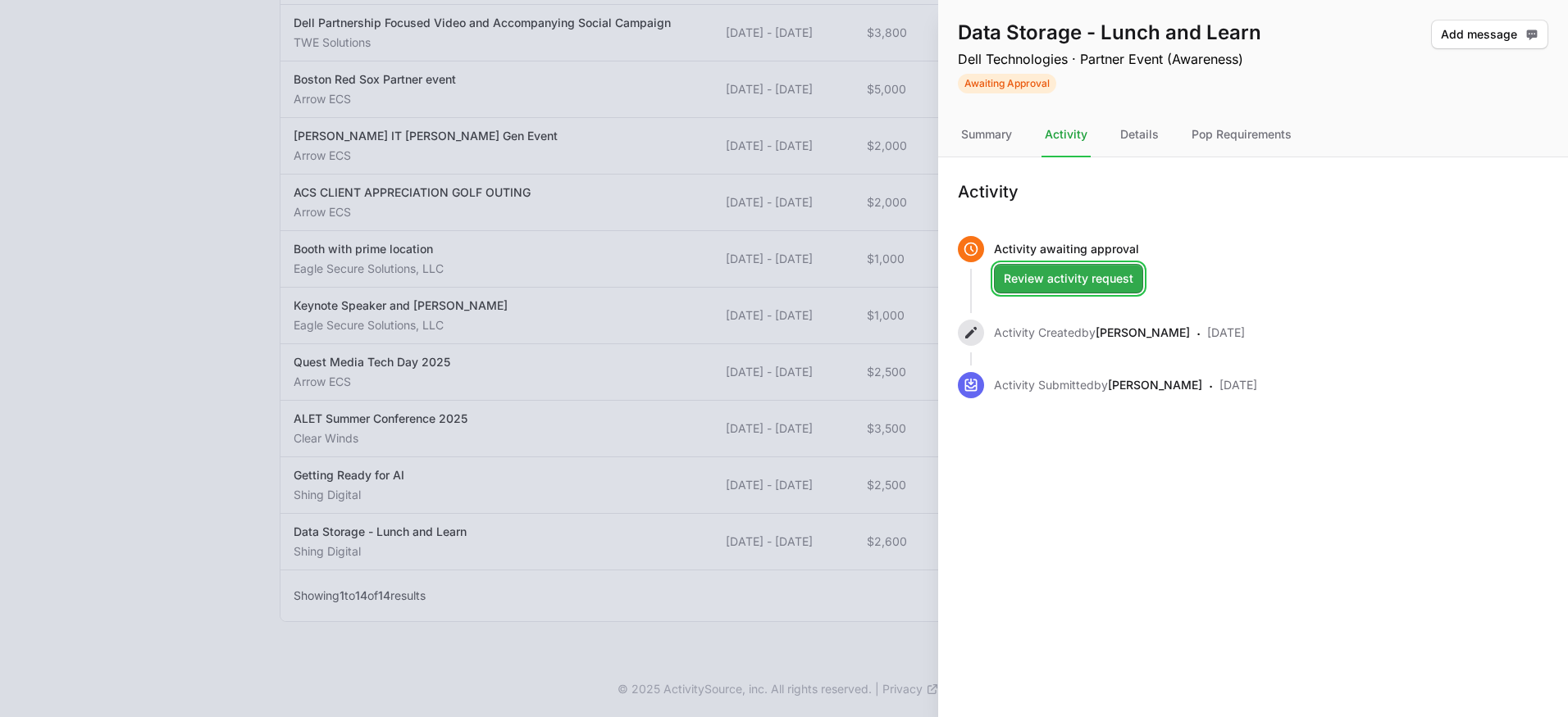
click at [1096, 276] on span "Review activity request" at bounding box center [1068, 279] width 129 height 20
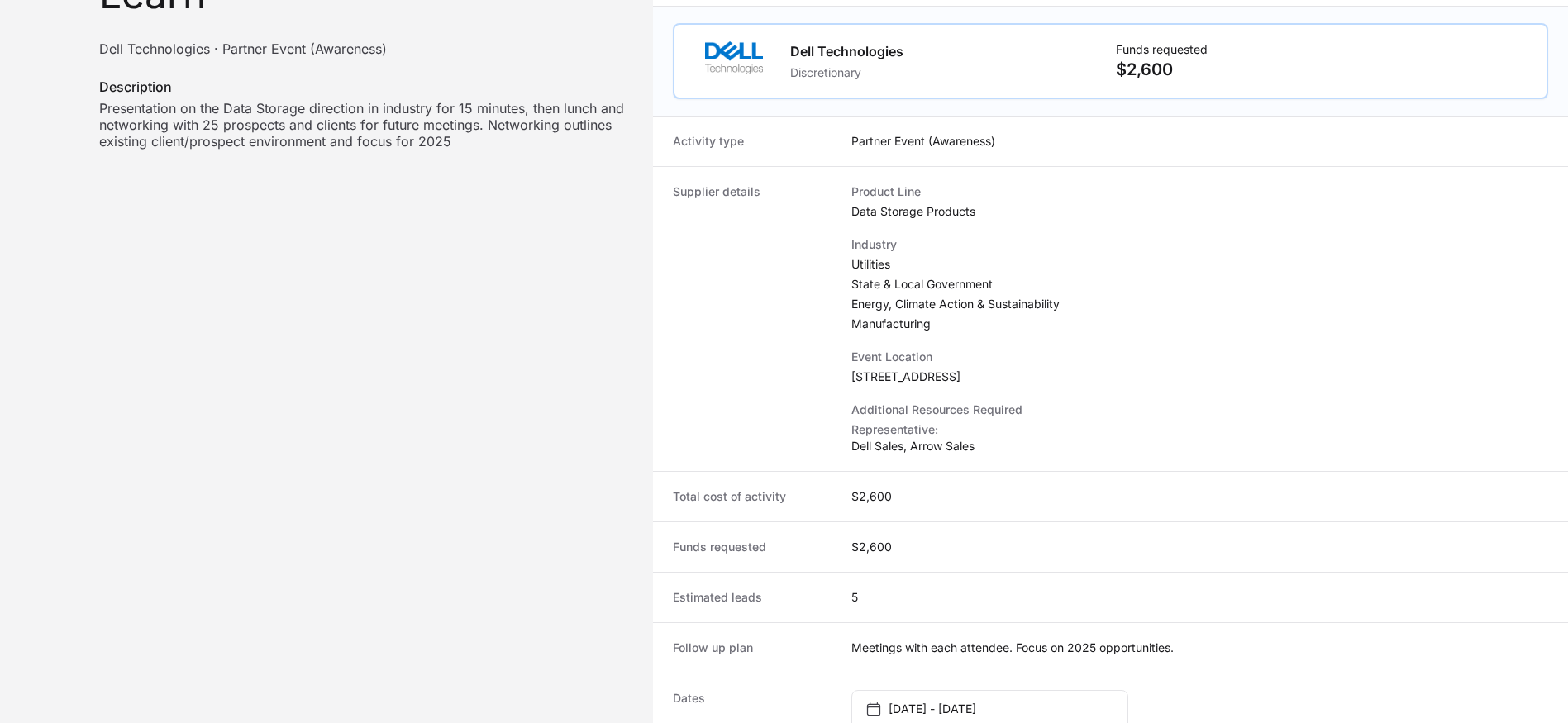
scroll to position [603, 0]
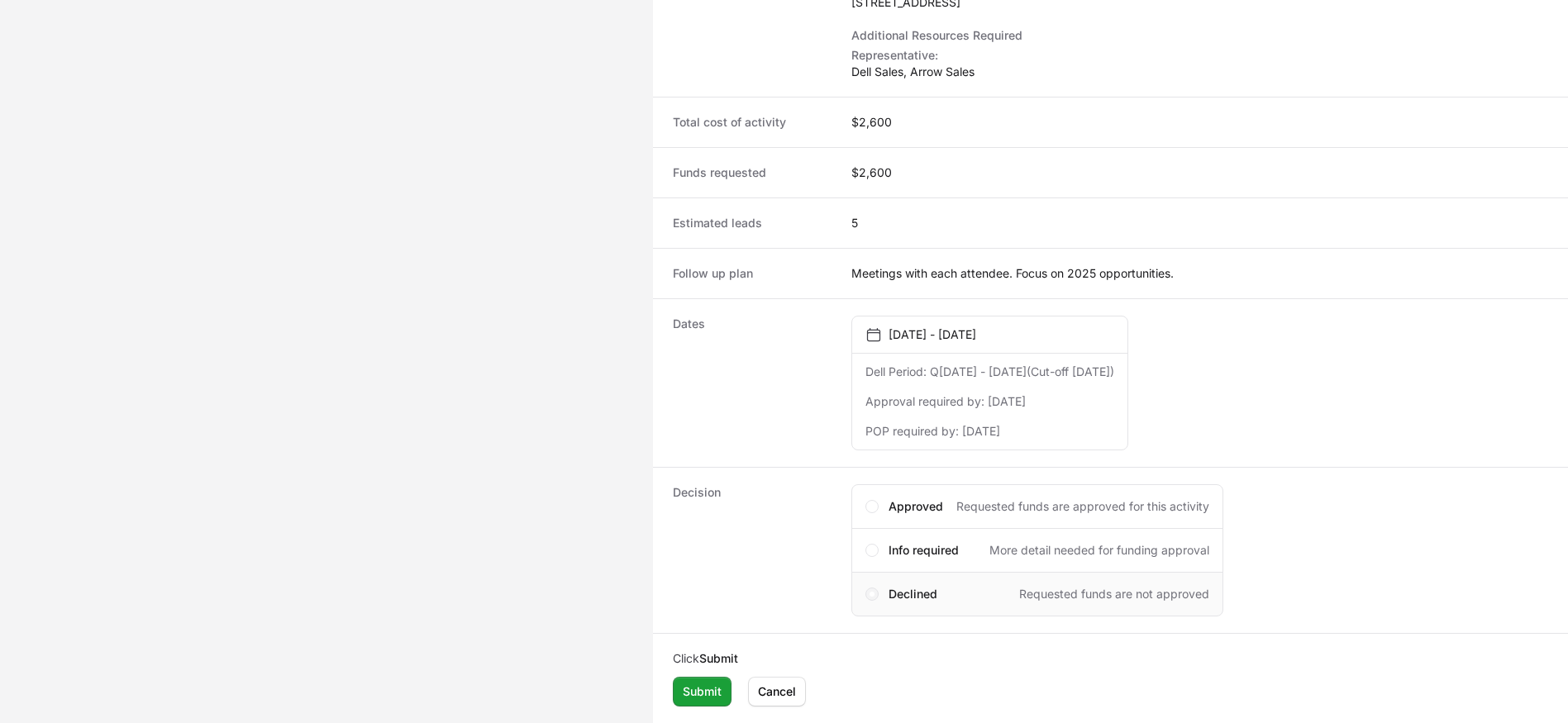
click at [871, 593] on span "Activity details" at bounding box center [872, 594] width 5 height 5
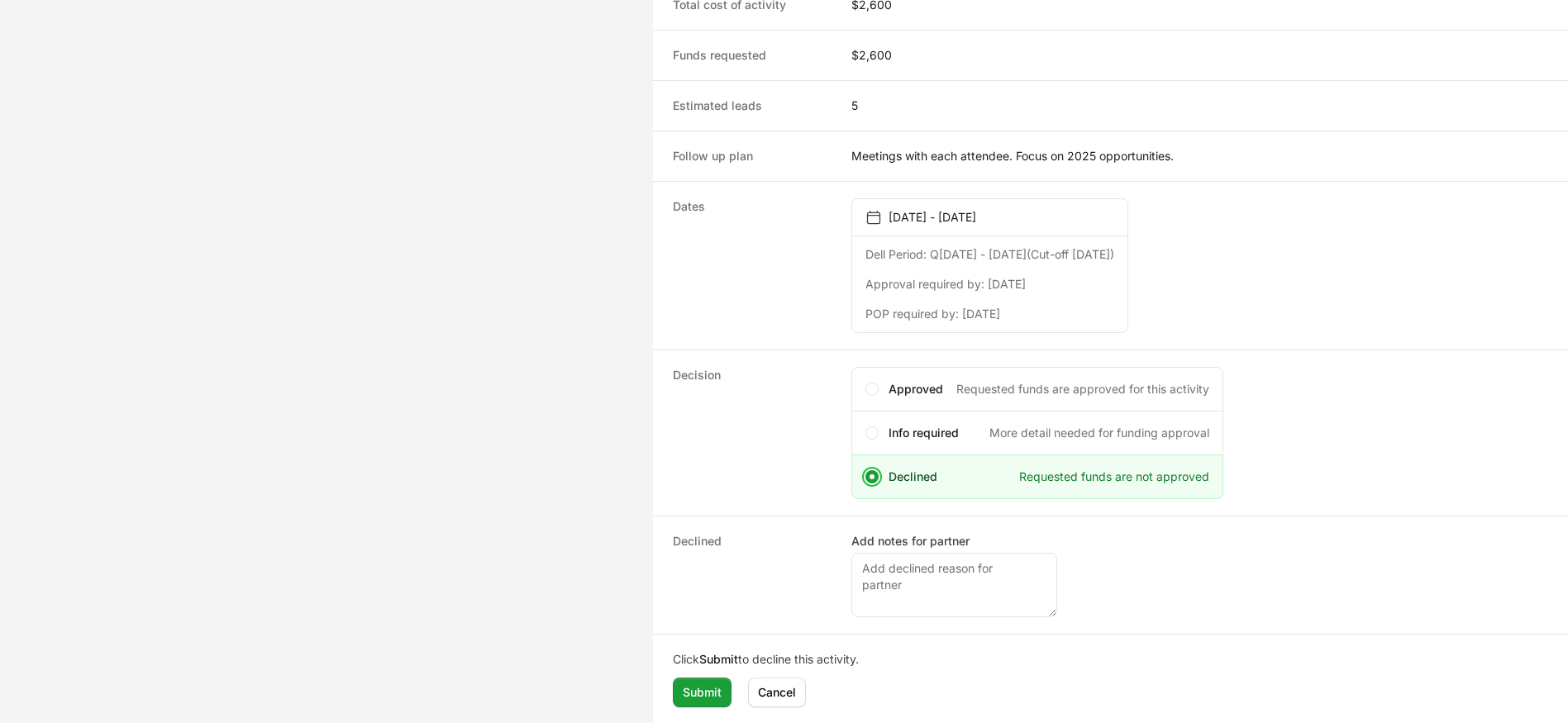
scroll to position [721, 0]
click at [897, 551] on div "Add notes for partner" at bounding box center [954, 574] width 206 height 84
click at [880, 580] on textarea "Add notes for partner" at bounding box center [954, 585] width 206 height 65
type textarea "This is an old request all future request will need a new ticket."
click at [694, 701] on span "Submit" at bounding box center [702, 691] width 38 height 20
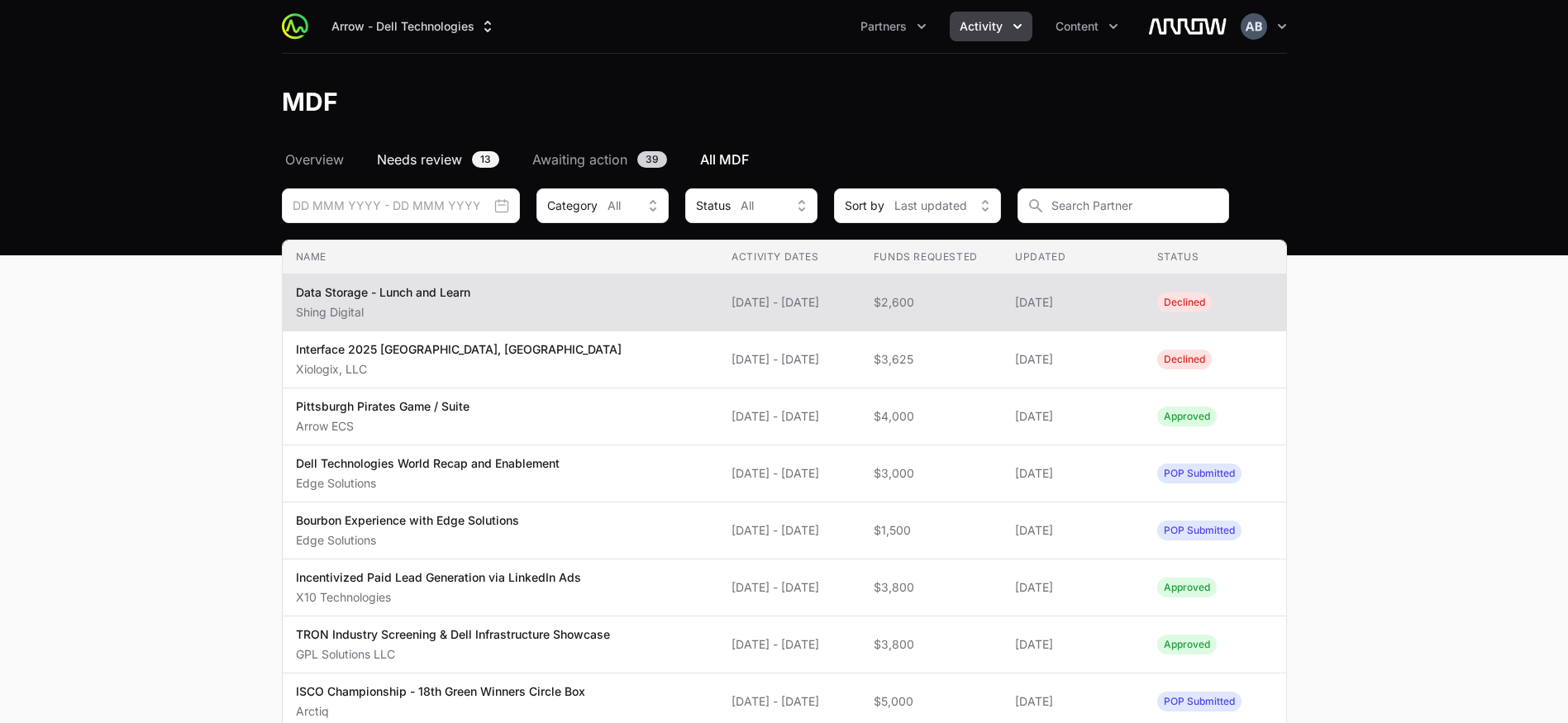
click at [466, 156] on link "Needs review 13" at bounding box center [438, 159] width 129 height 20
